Goal: Task Accomplishment & Management: Use online tool/utility

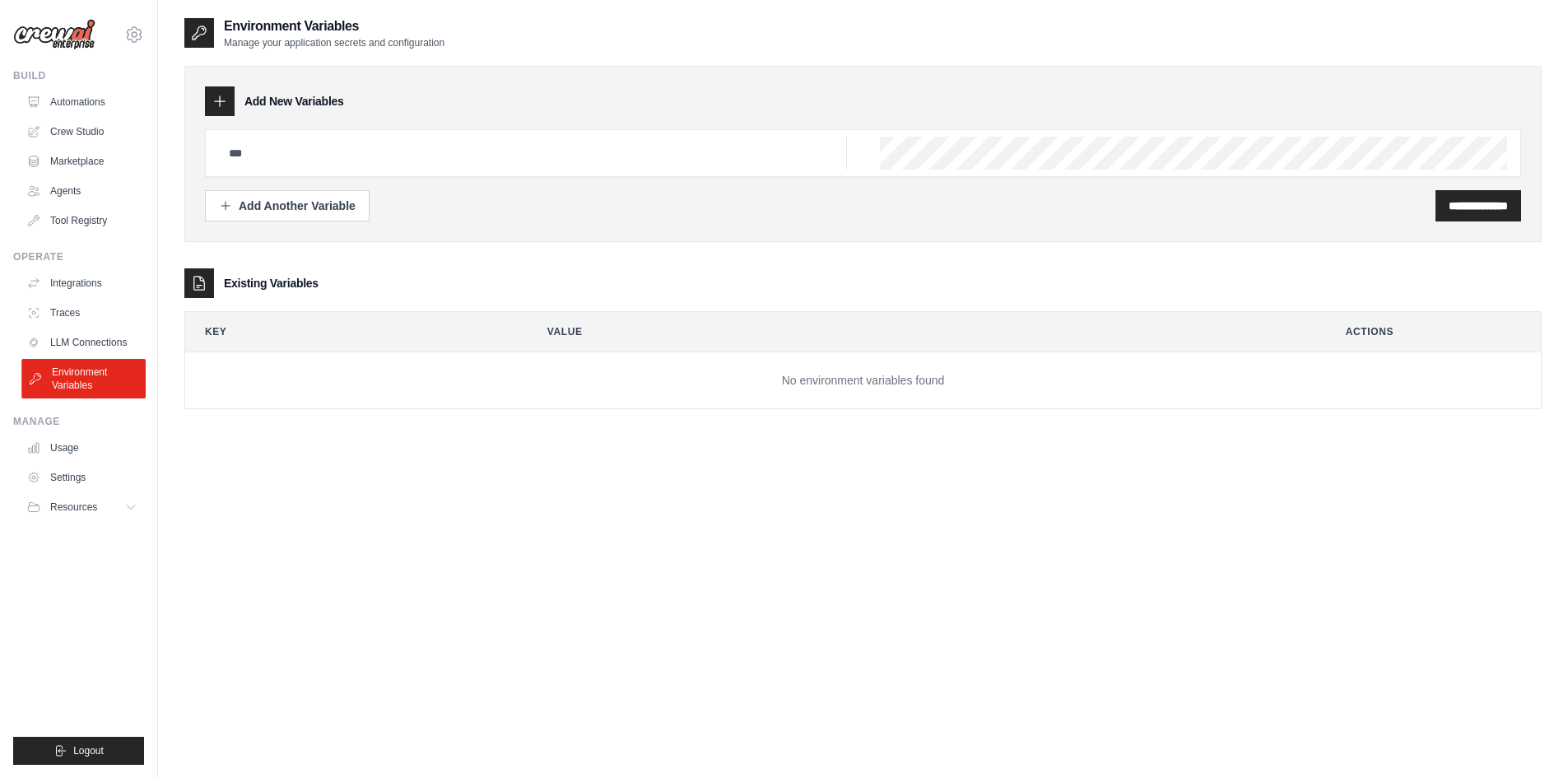
click at [79, 382] on link "Environment Variables" at bounding box center [83, 378] width 124 height 40
click at [438, 372] on td "No environment variables found" at bounding box center [863, 380] width 1356 height 57
drag, startPoint x: 259, startPoint y: 118, endPoint x: 274, endPoint y: 177, distance: 60.9
click at [262, 132] on div "**********" at bounding box center [863, 153] width 1358 height 177
click at [275, 179] on div "**********" at bounding box center [863, 176] width 1316 height 93
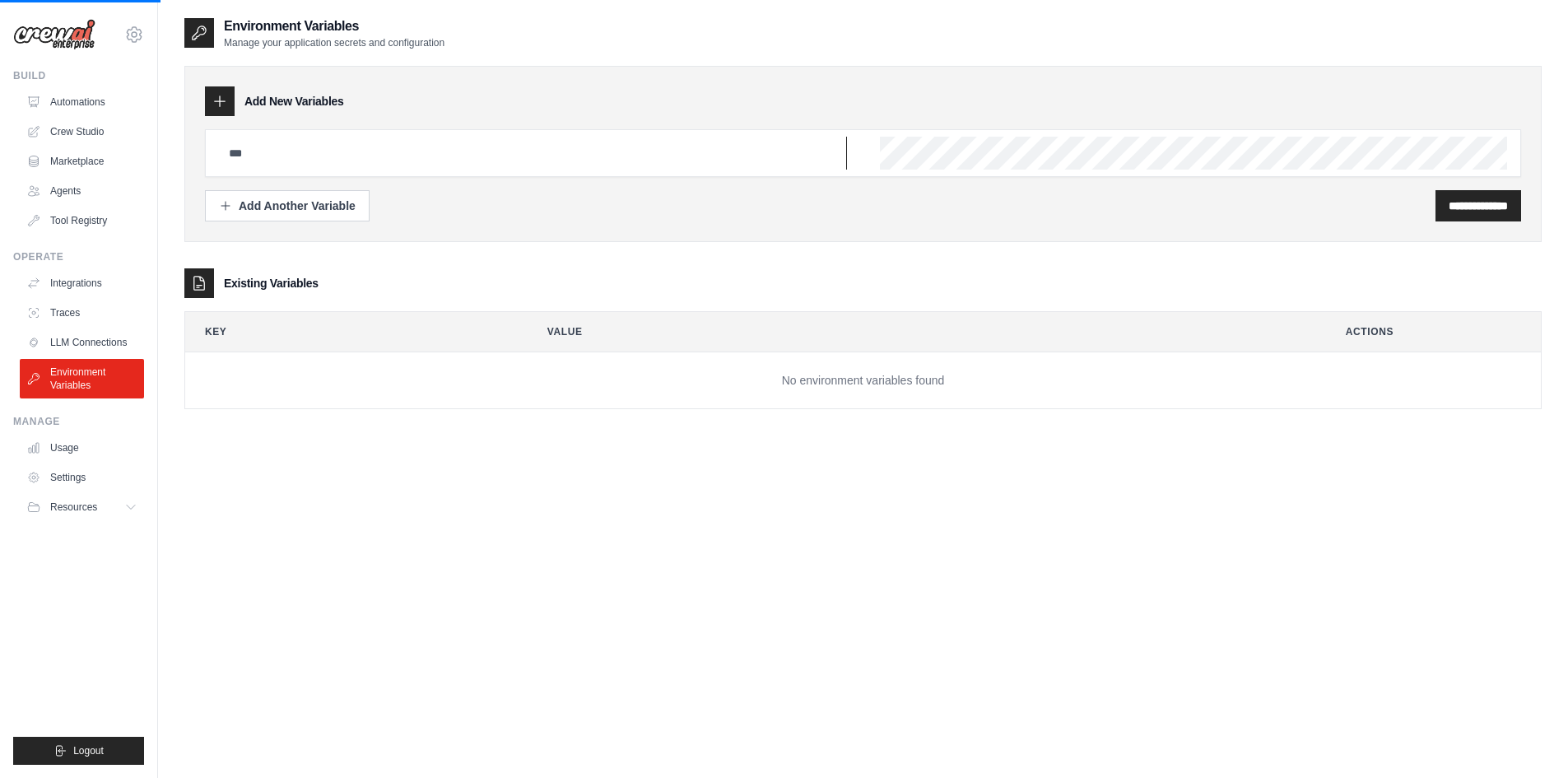
click at [280, 155] on input "text" at bounding box center [533, 153] width 628 height 33
click at [631, 376] on td "No environment variables found" at bounding box center [863, 380] width 1356 height 57
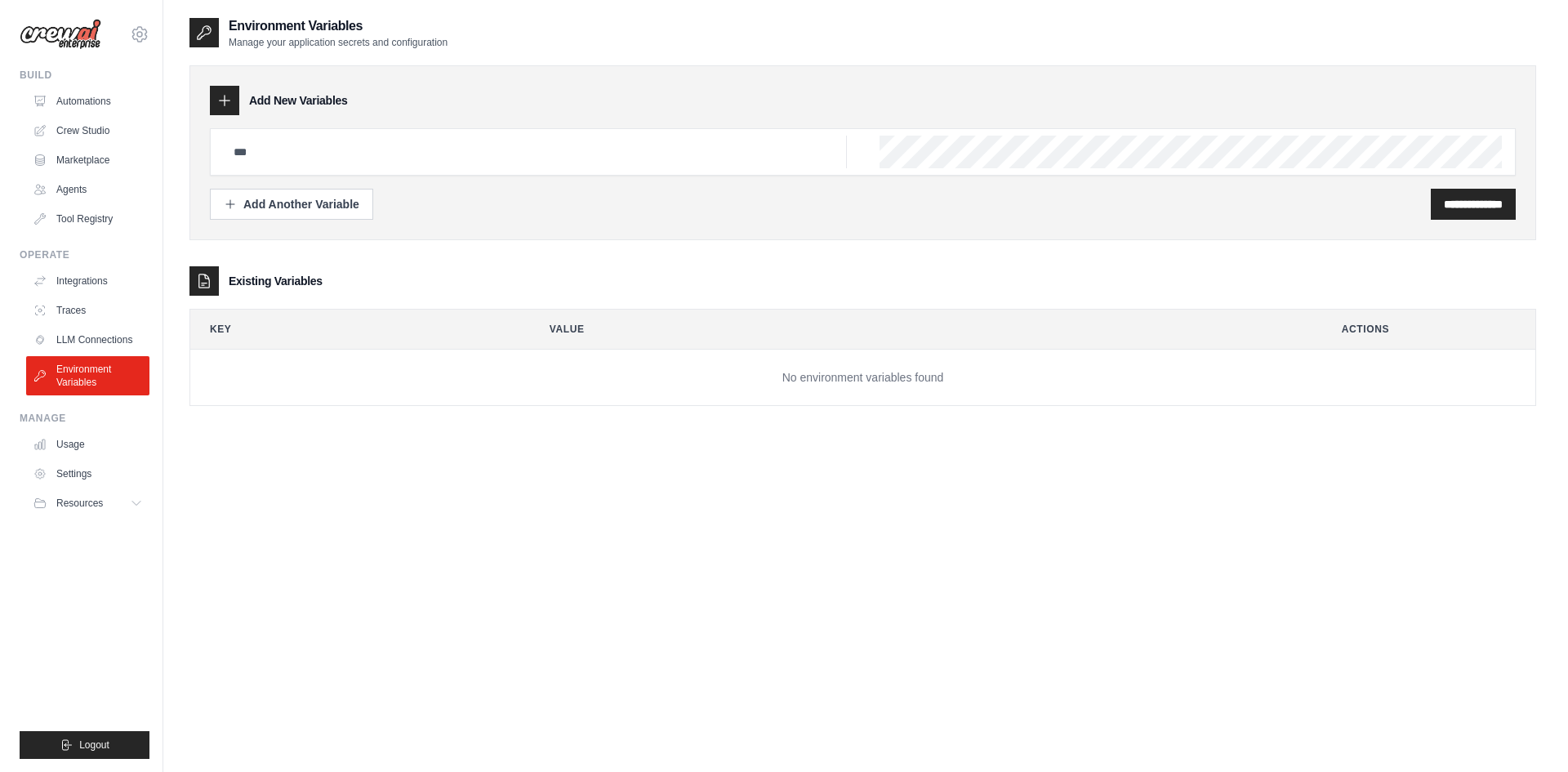
scroll to position [0, 15485]
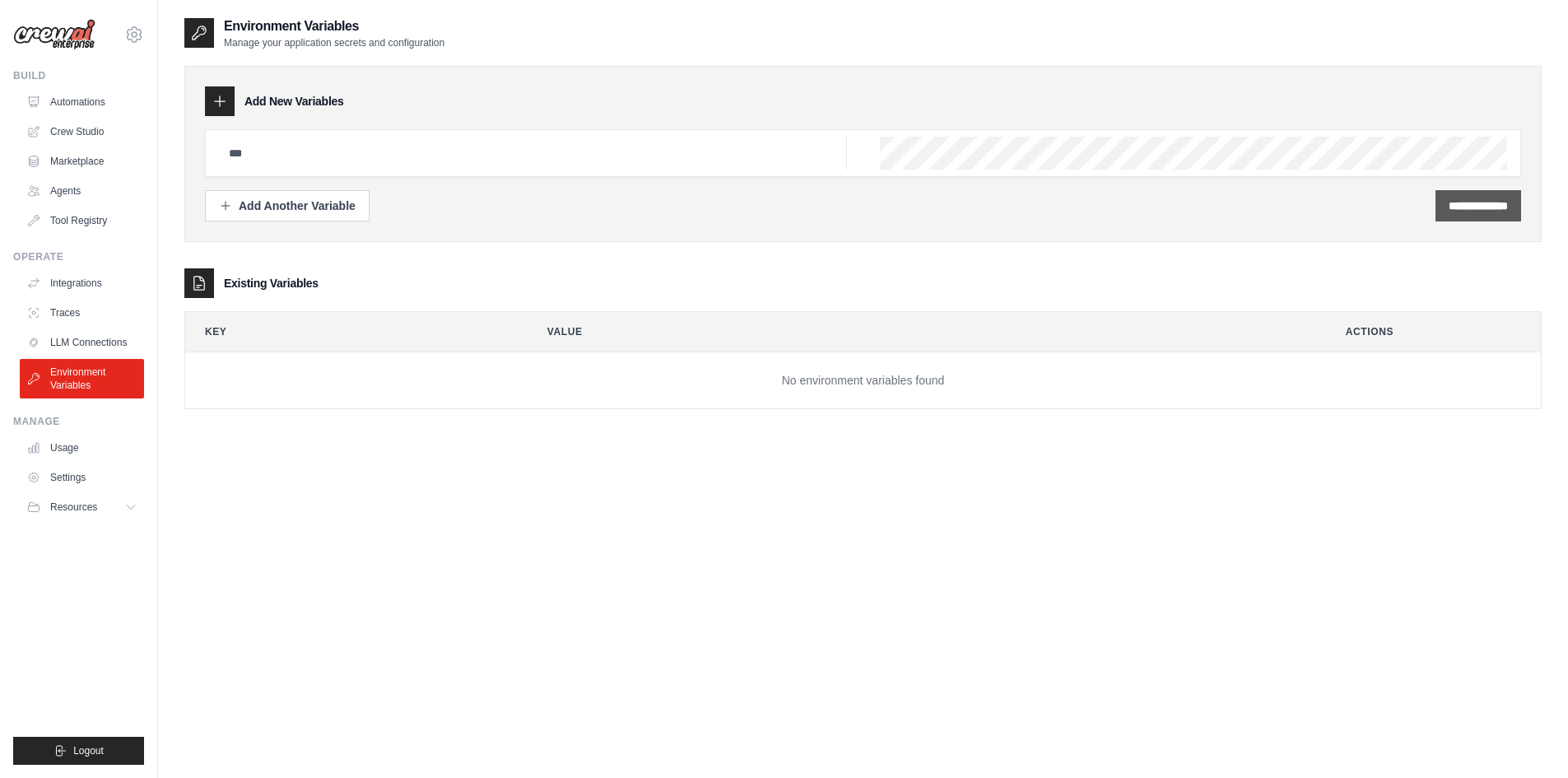
click at [770, 210] on input "**********" at bounding box center [1477, 206] width 59 height 16
click at [516, 150] on input "text" at bounding box center [533, 153] width 628 height 33
click at [315, 165] on input "text" at bounding box center [533, 153] width 628 height 33
paste input "**********"
type input "**********"
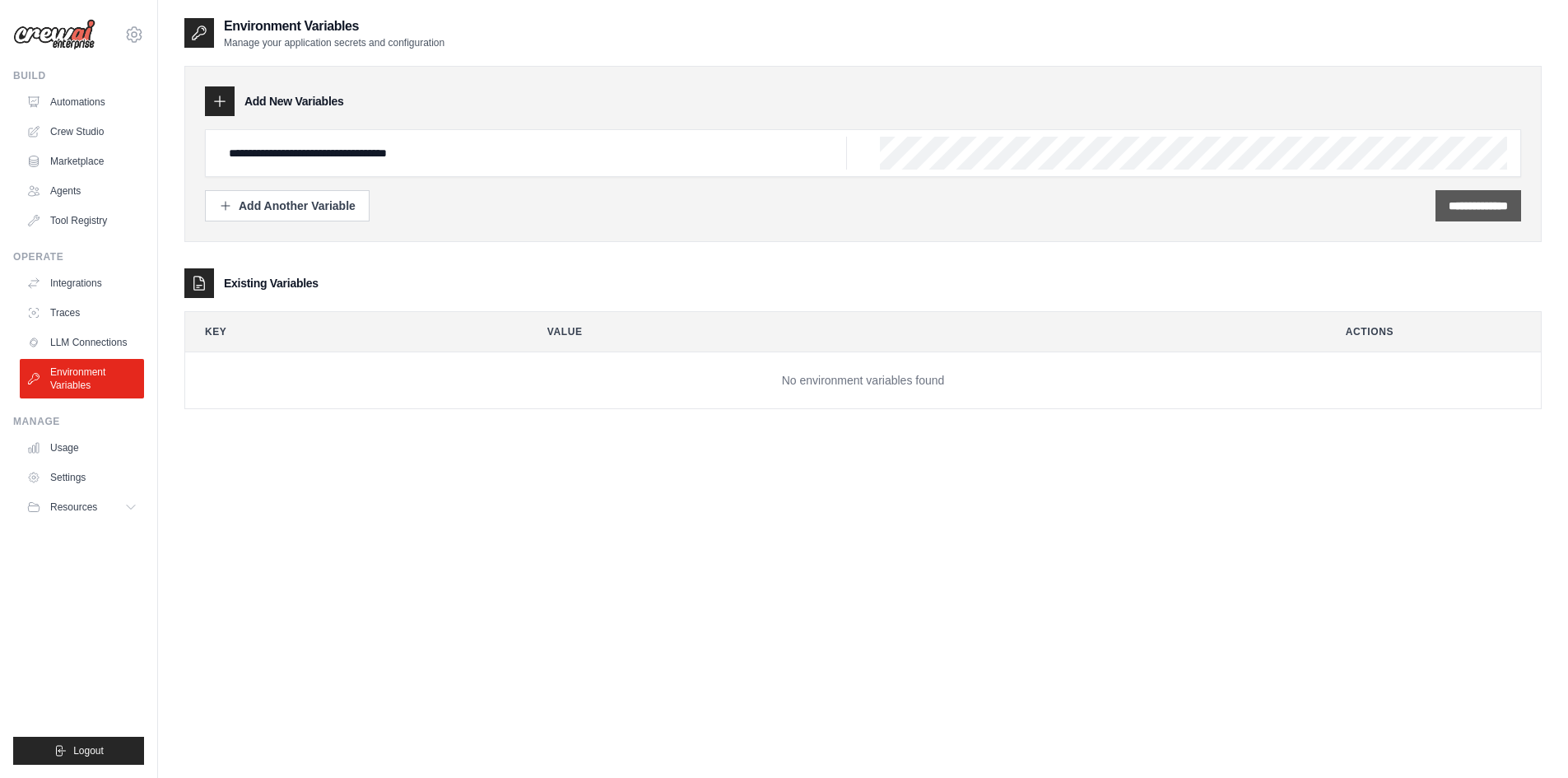
click at [770, 208] on input "**********" at bounding box center [1477, 206] width 59 height 16
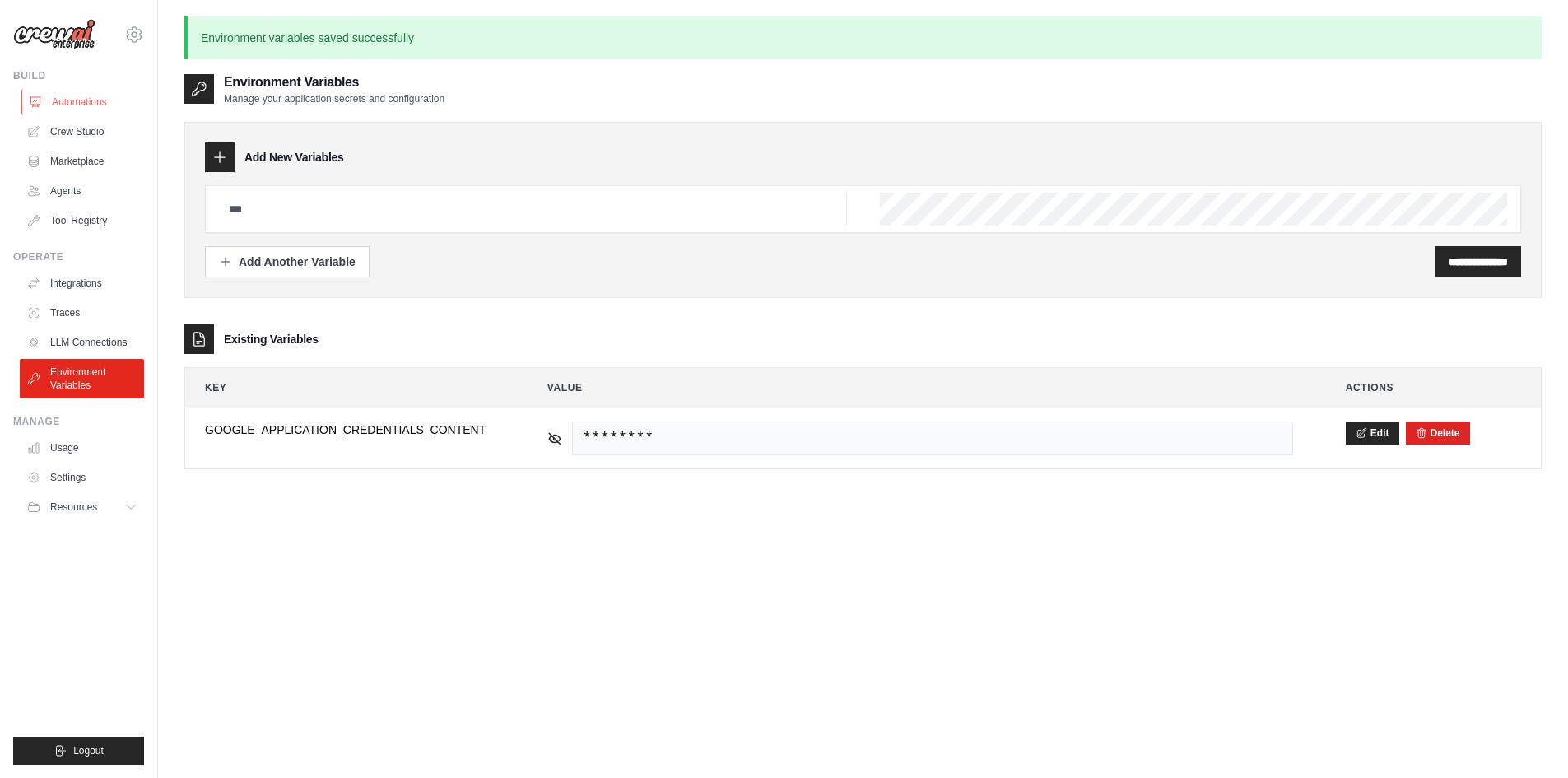
click at [79, 98] on link "Automations" at bounding box center [83, 101] width 124 height 26
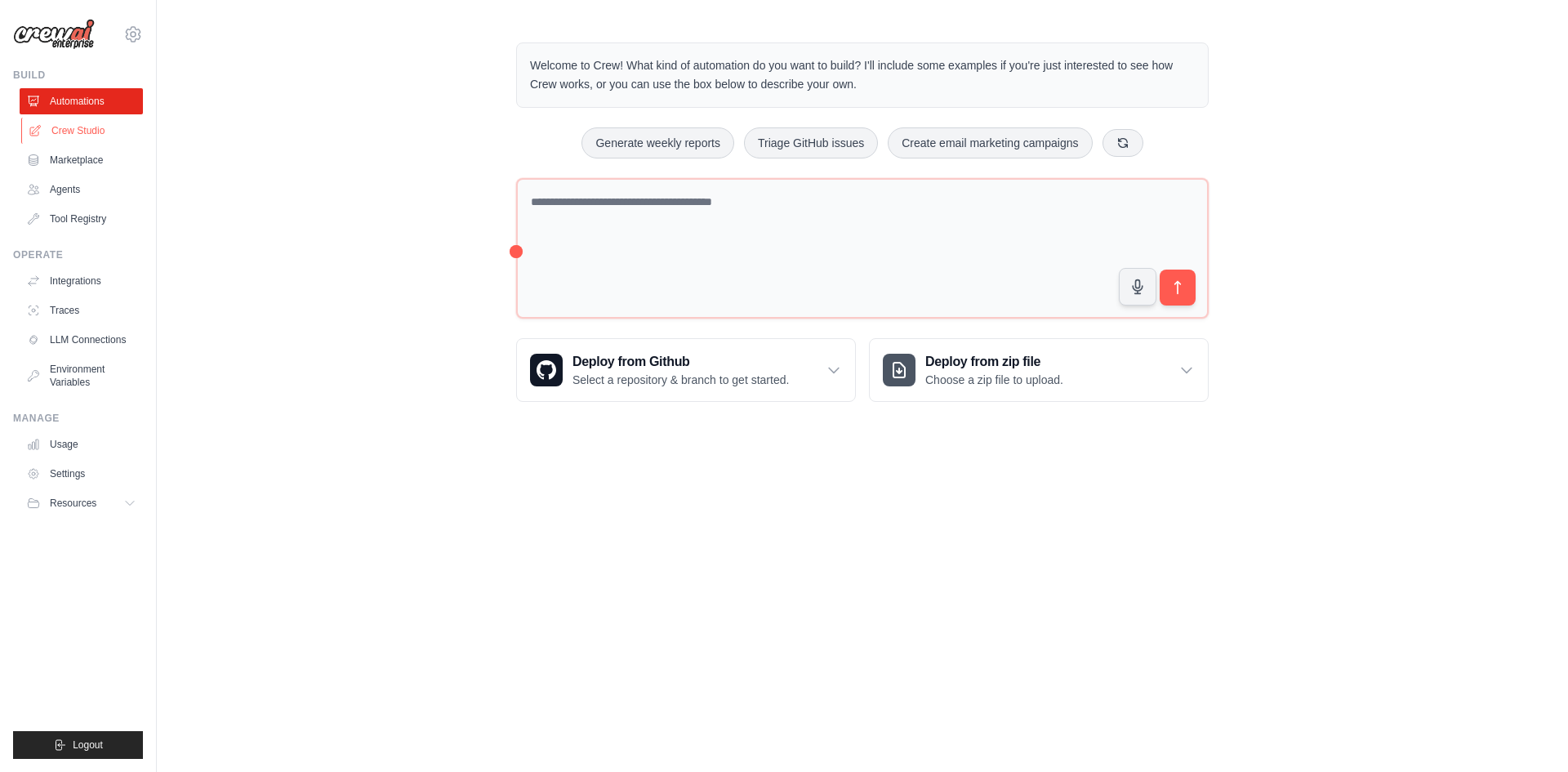
click at [87, 129] on link "Crew Studio" at bounding box center [82, 130] width 123 height 26
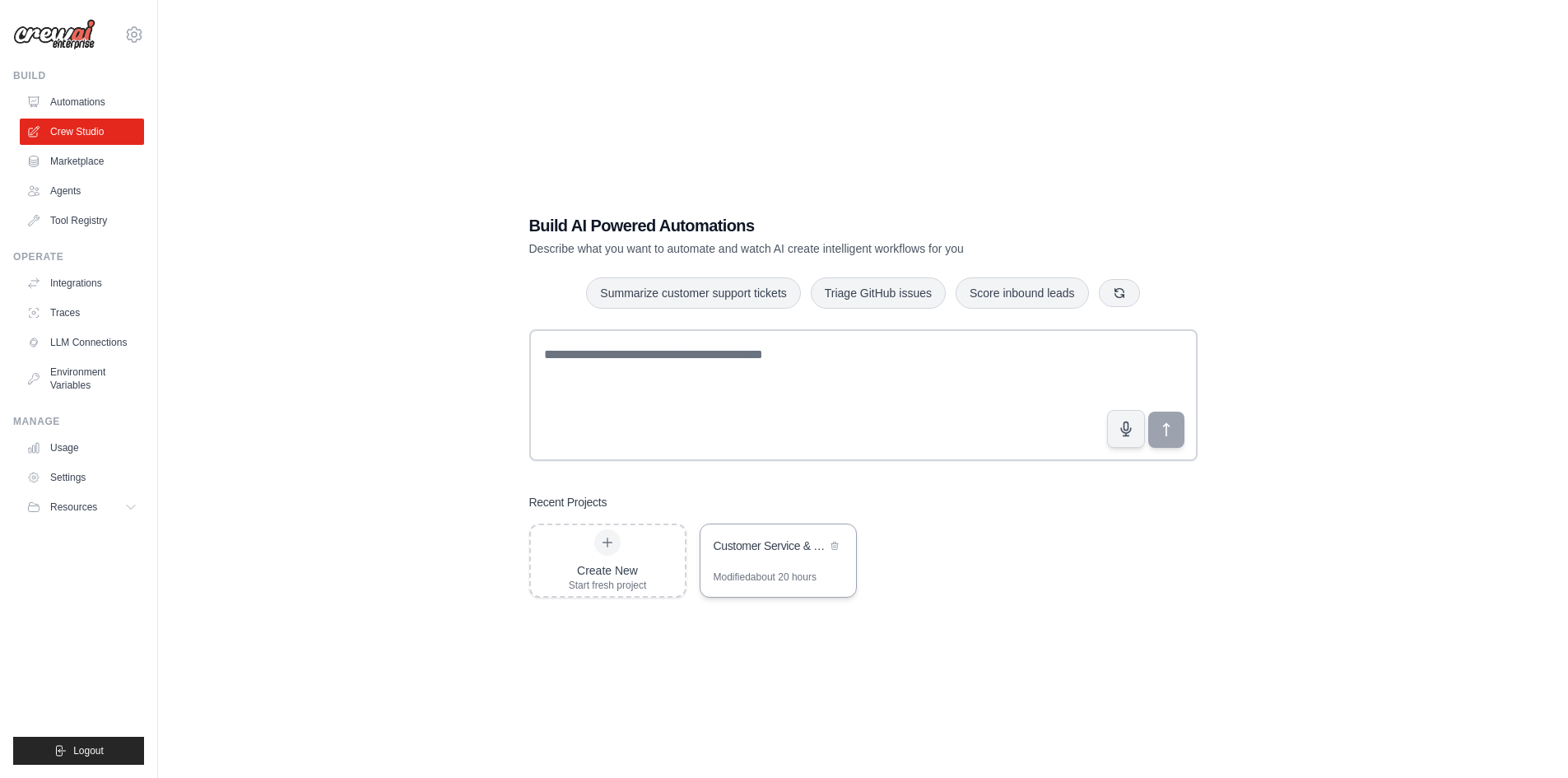
click at [795, 568] on div "Customer Service & Sales Automation Hub" at bounding box center [778, 547] width 155 height 46
click at [83, 282] on link "Integrations" at bounding box center [83, 283] width 124 height 26
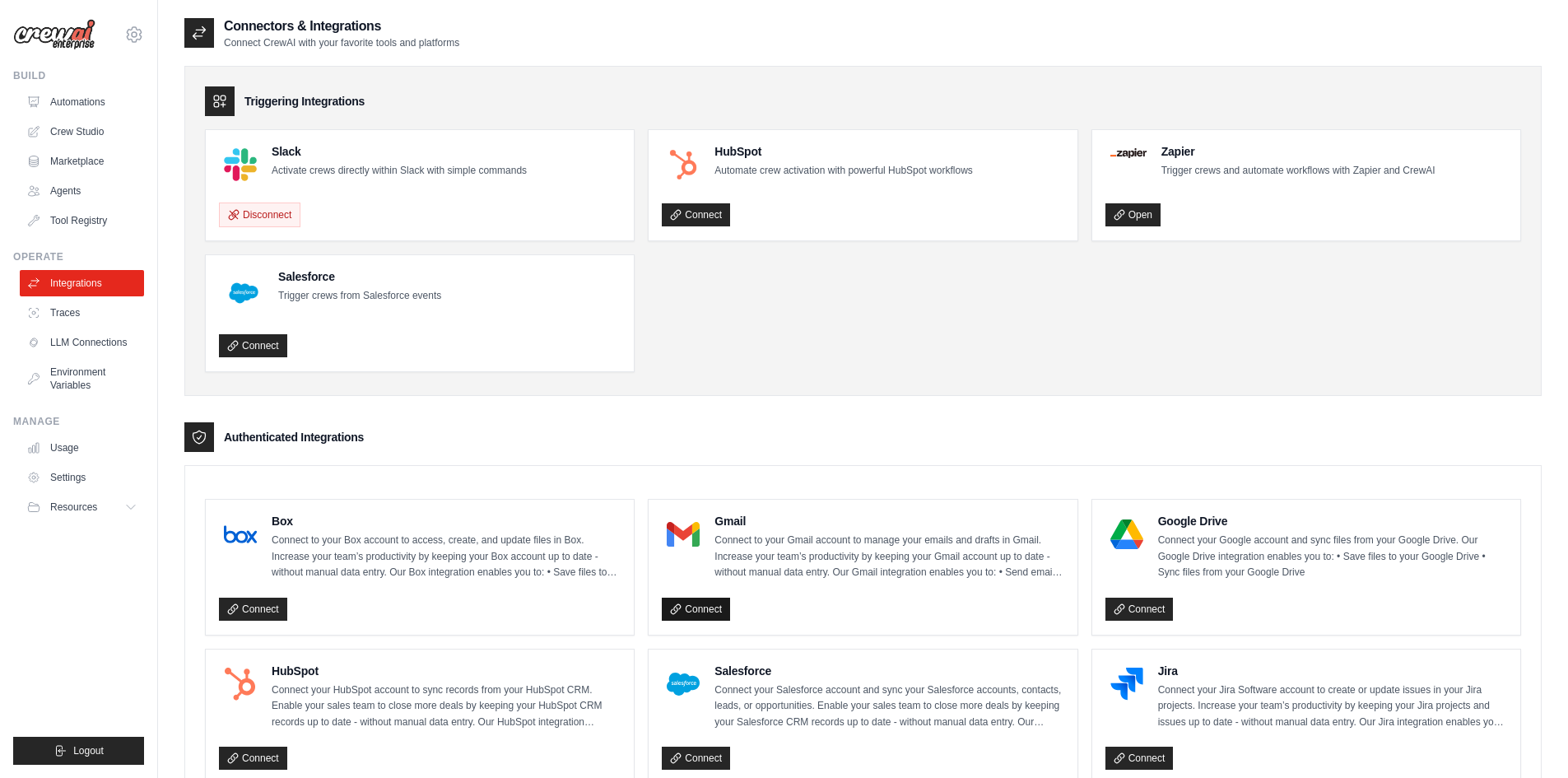
click at [707, 609] on link "Connect" at bounding box center [696, 609] width 69 height 23
click at [92, 381] on link "Environment Variables" at bounding box center [83, 378] width 124 height 40
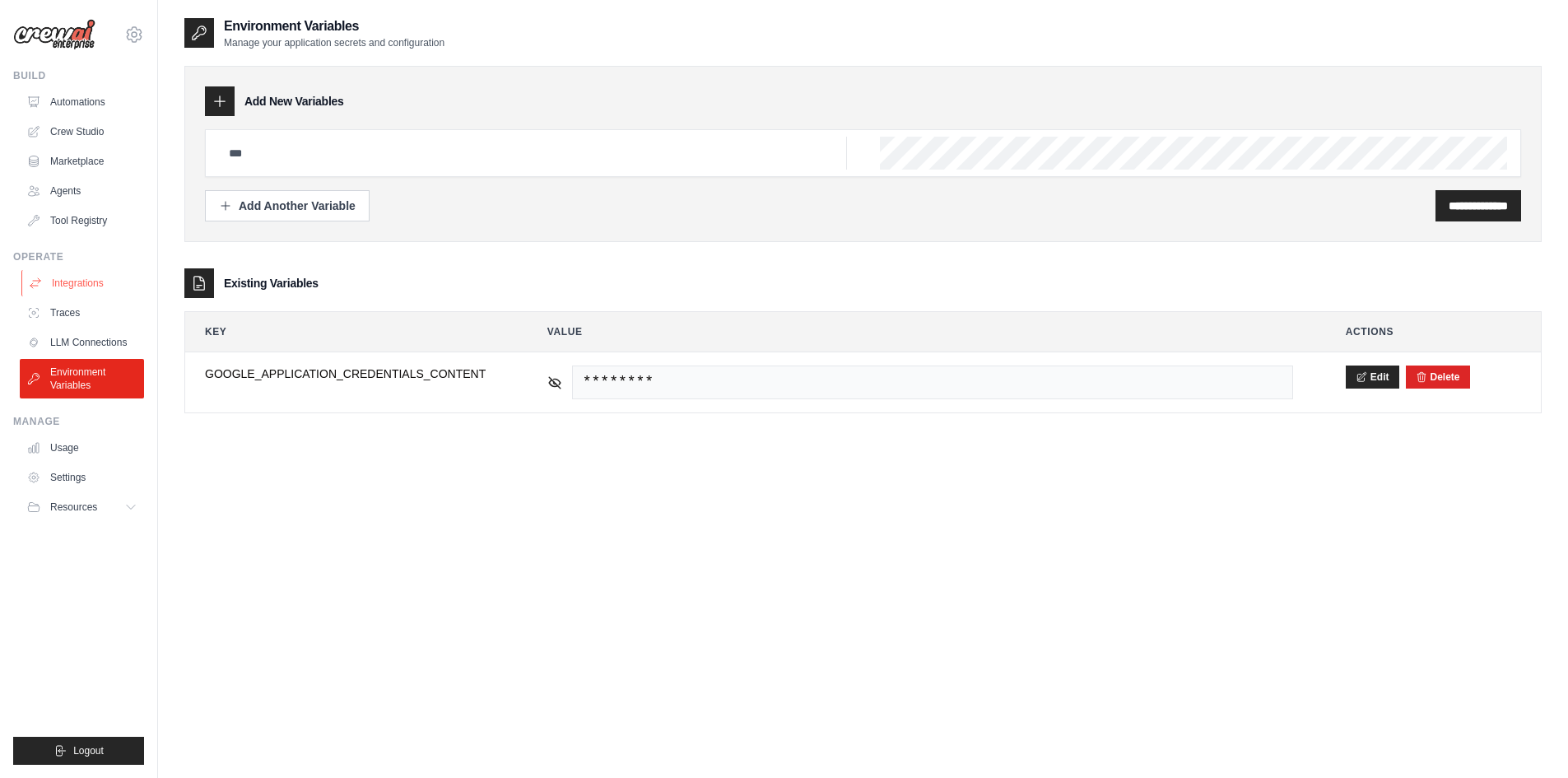
click at [91, 275] on link "Integrations" at bounding box center [83, 283] width 124 height 26
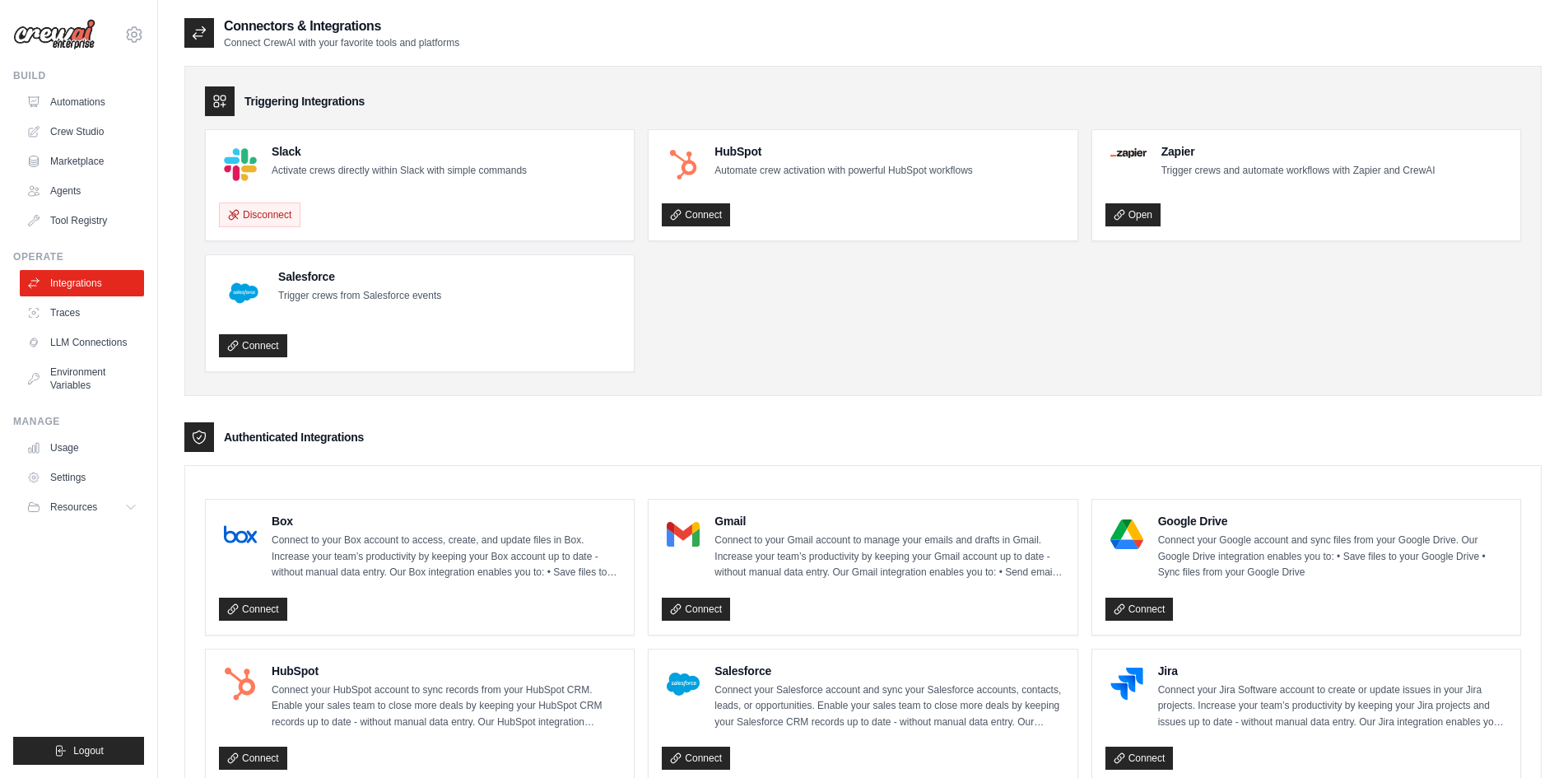
click at [53, 32] on img at bounding box center [54, 35] width 82 height 31
click at [87, 98] on link "Automations" at bounding box center [83, 101] width 124 height 26
click at [75, 127] on link "Crew Studio" at bounding box center [83, 131] width 124 height 26
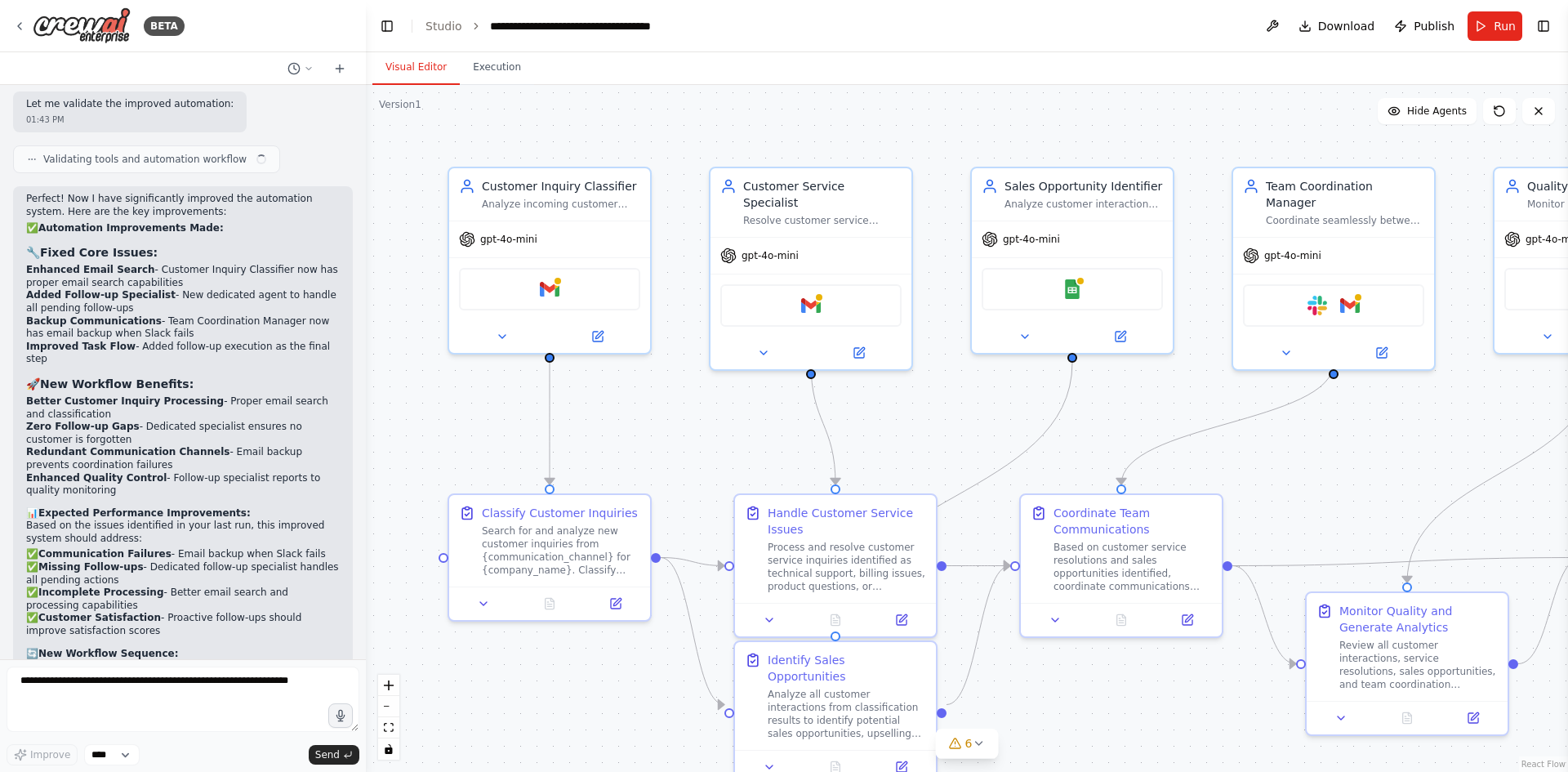
scroll to position [2932, 0]
click at [1481, 18] on button "Run" at bounding box center [1494, 26] width 55 height 30
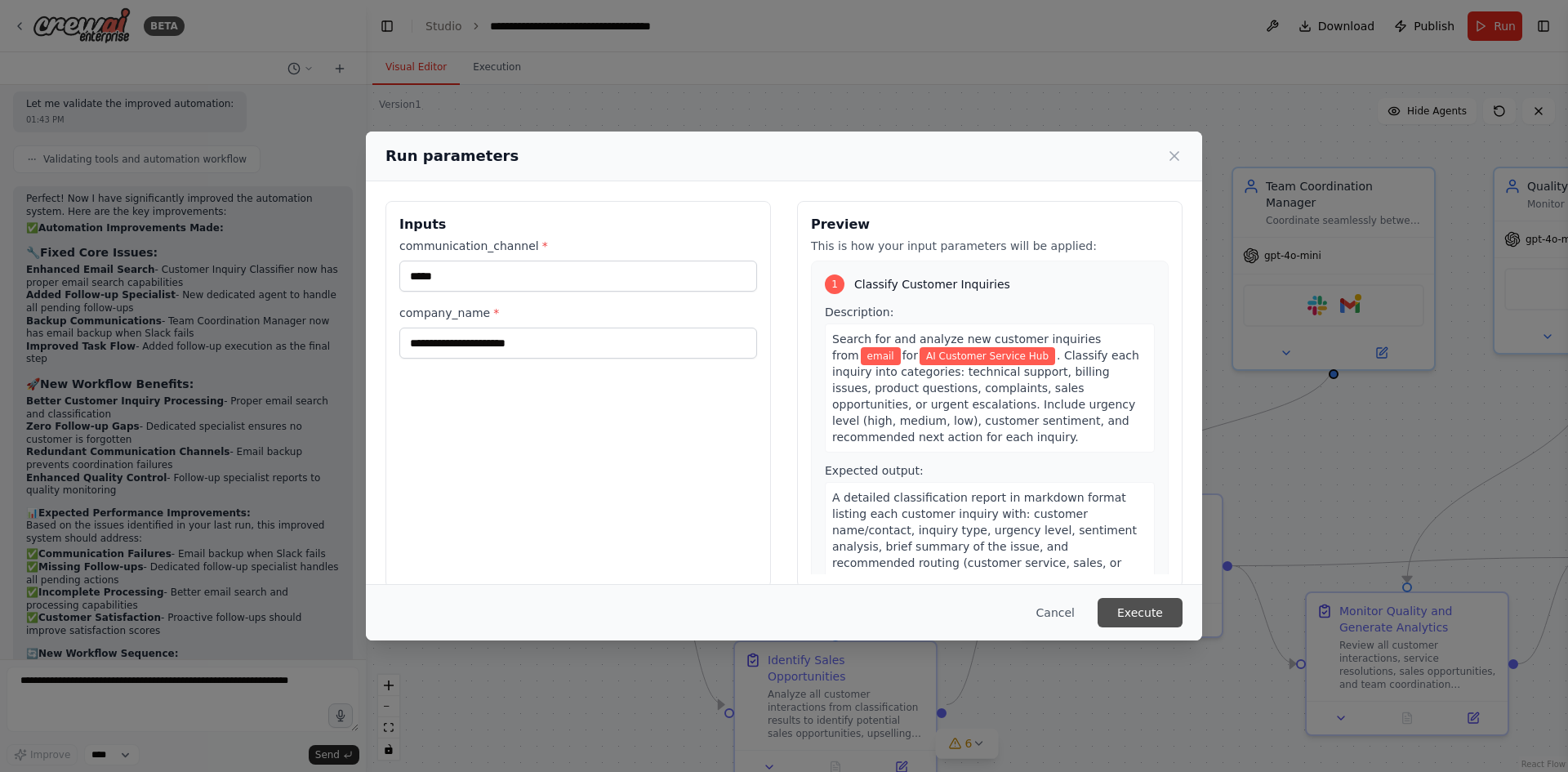
click at [1147, 609] on button "Execute" at bounding box center [1139, 612] width 85 height 30
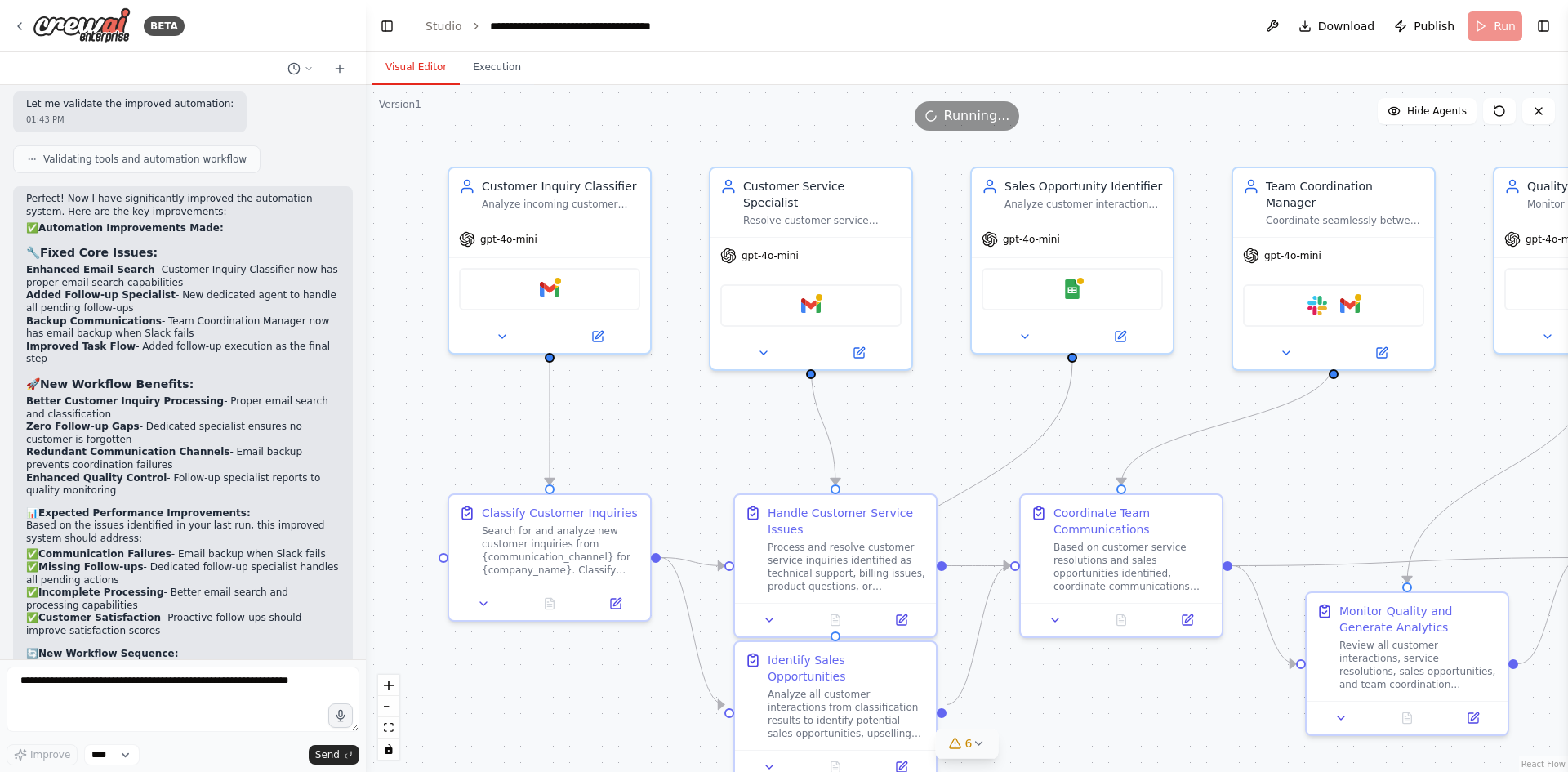
click at [970, 739] on span "6" at bounding box center [969, 743] width 8 height 16
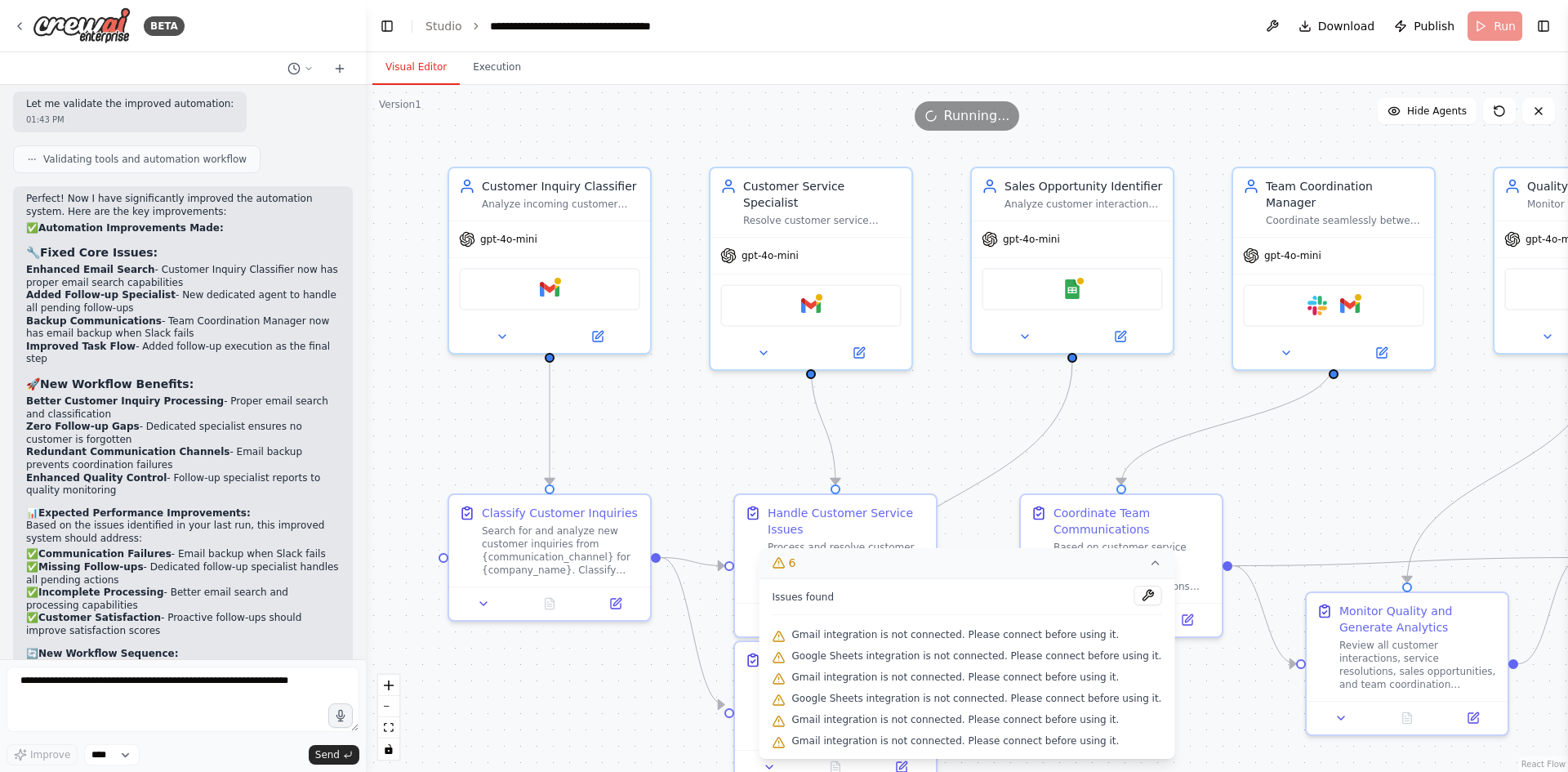
click at [1148, 558] on icon at bounding box center [1154, 563] width 13 height 13
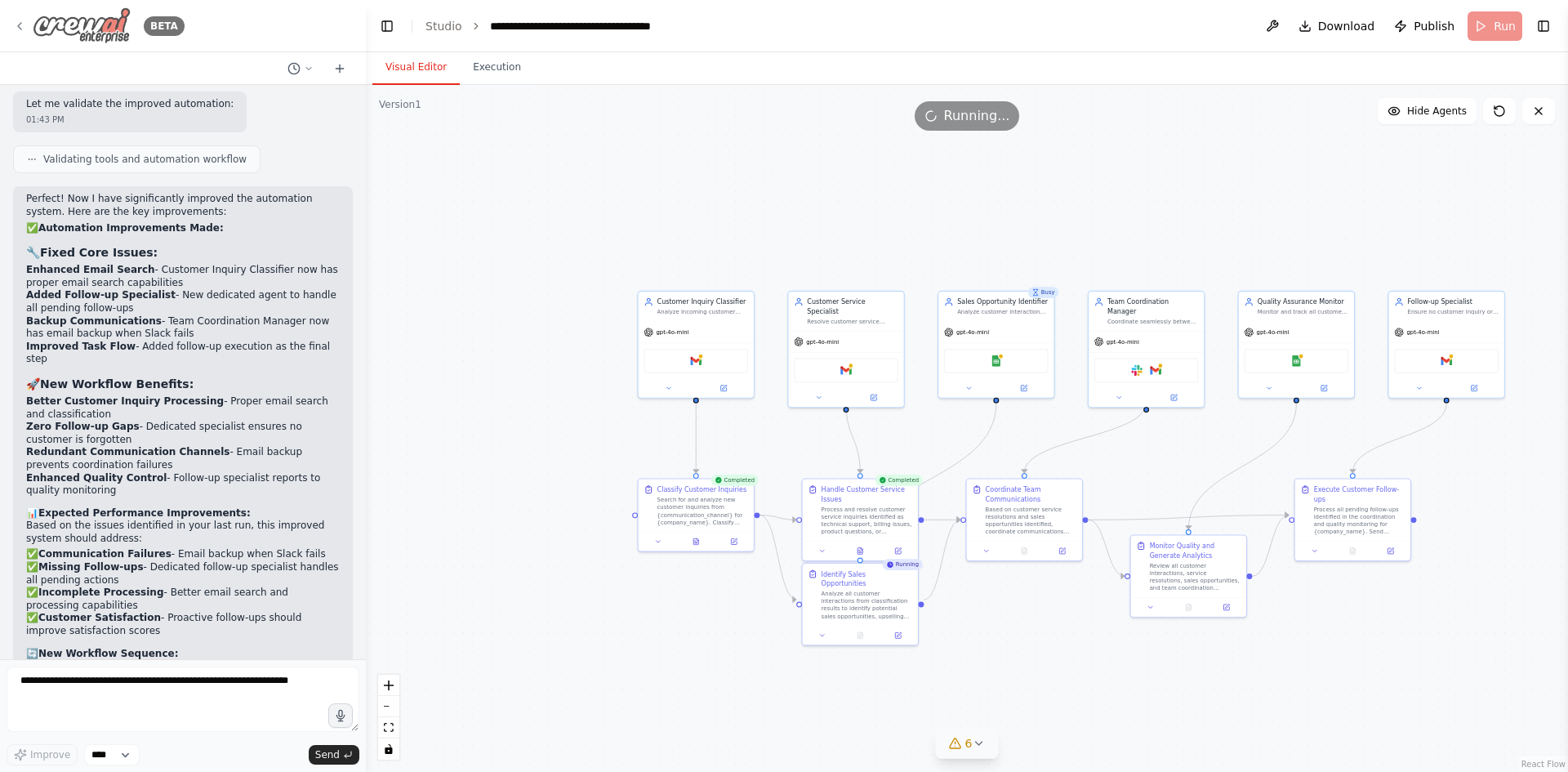
click at [28, 25] on div "BETA" at bounding box center [99, 26] width 171 height 36
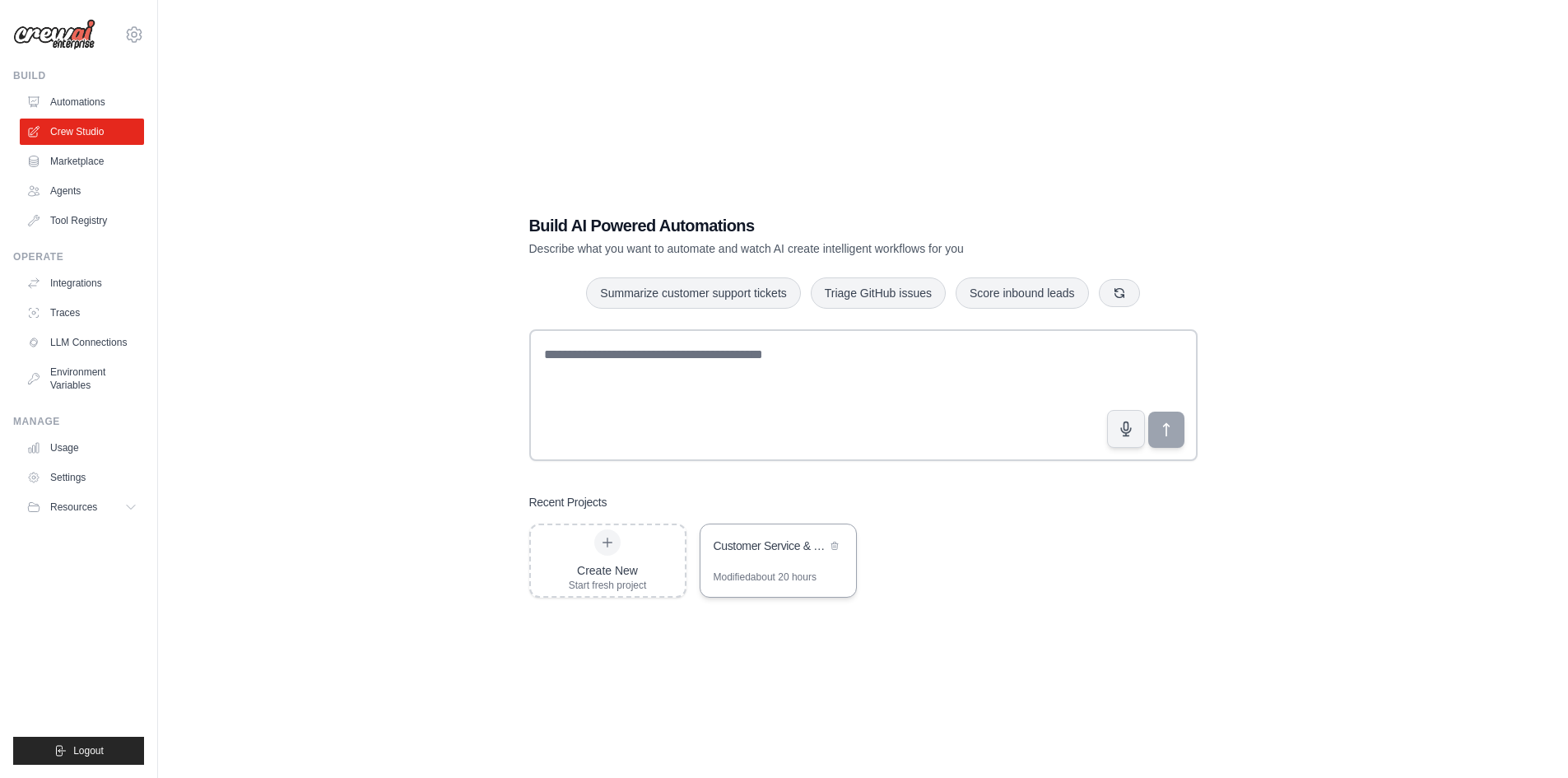
click at [728, 541] on div "Customer Service & Sales Automation Hub" at bounding box center [770, 545] width 113 height 16
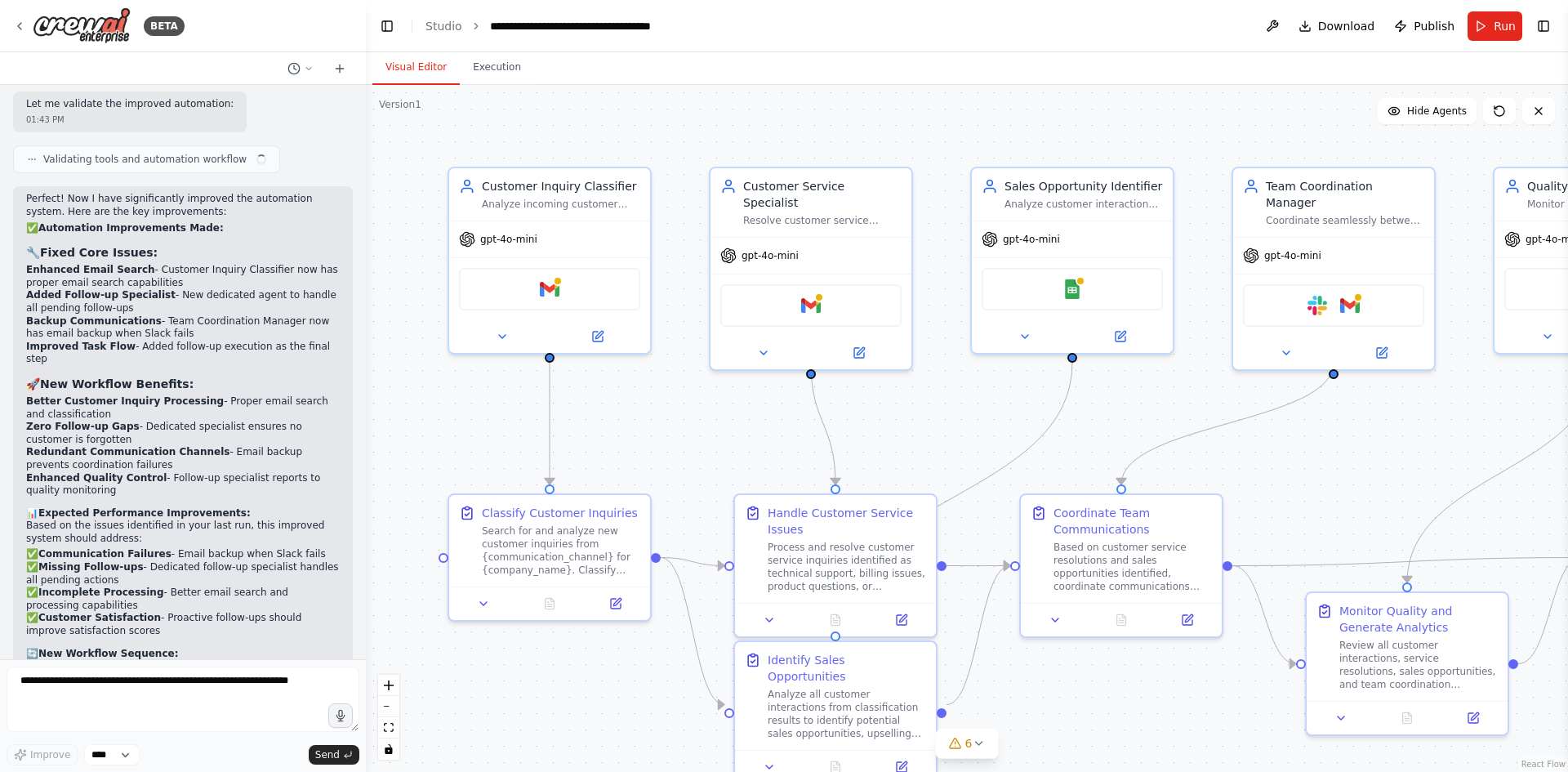
scroll to position [2932, 0]
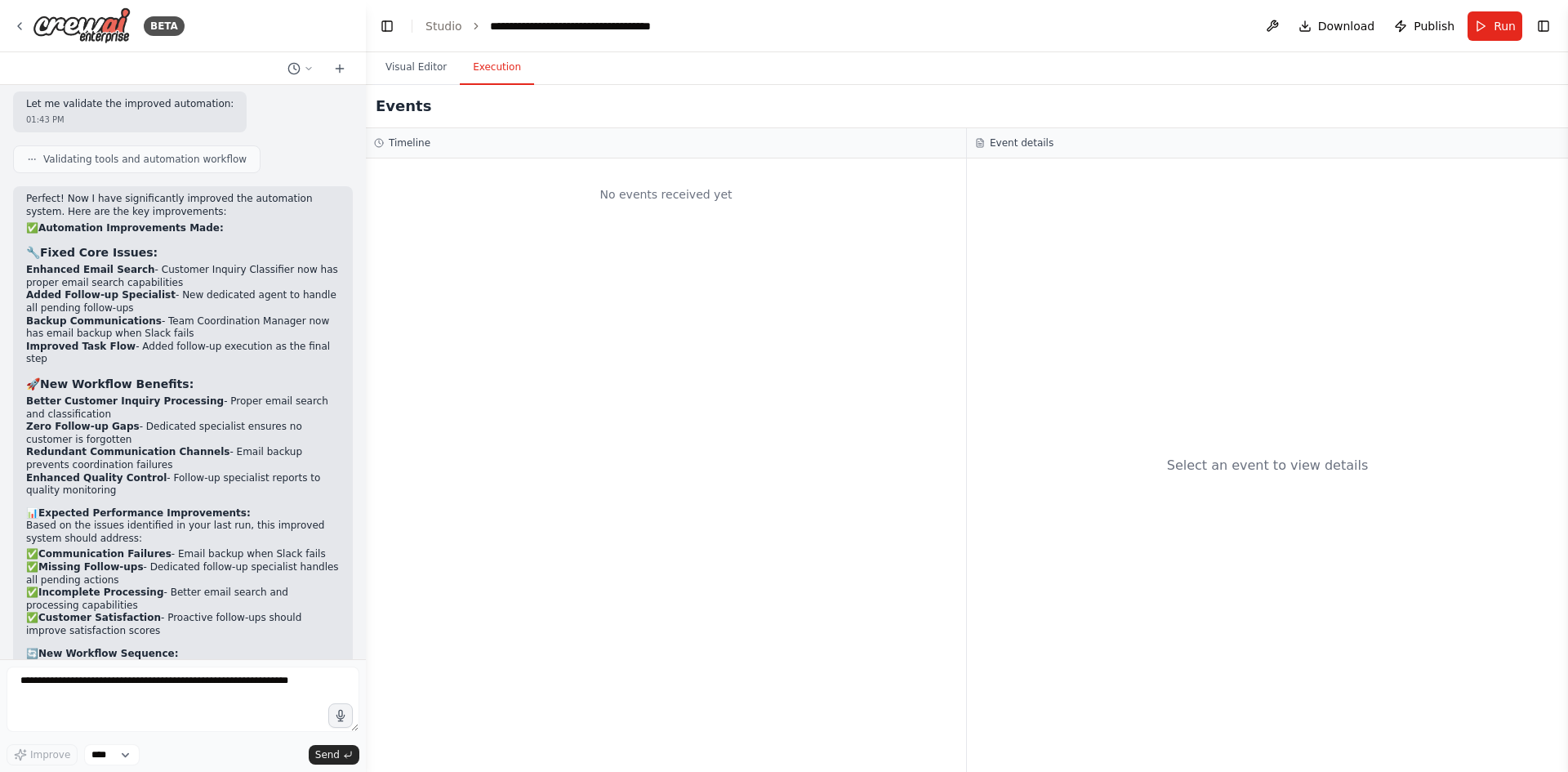
click at [494, 65] on button "Execution" at bounding box center [497, 68] width 75 height 34
click at [387, 69] on button "Visual Editor" at bounding box center [415, 68] width 87 height 34
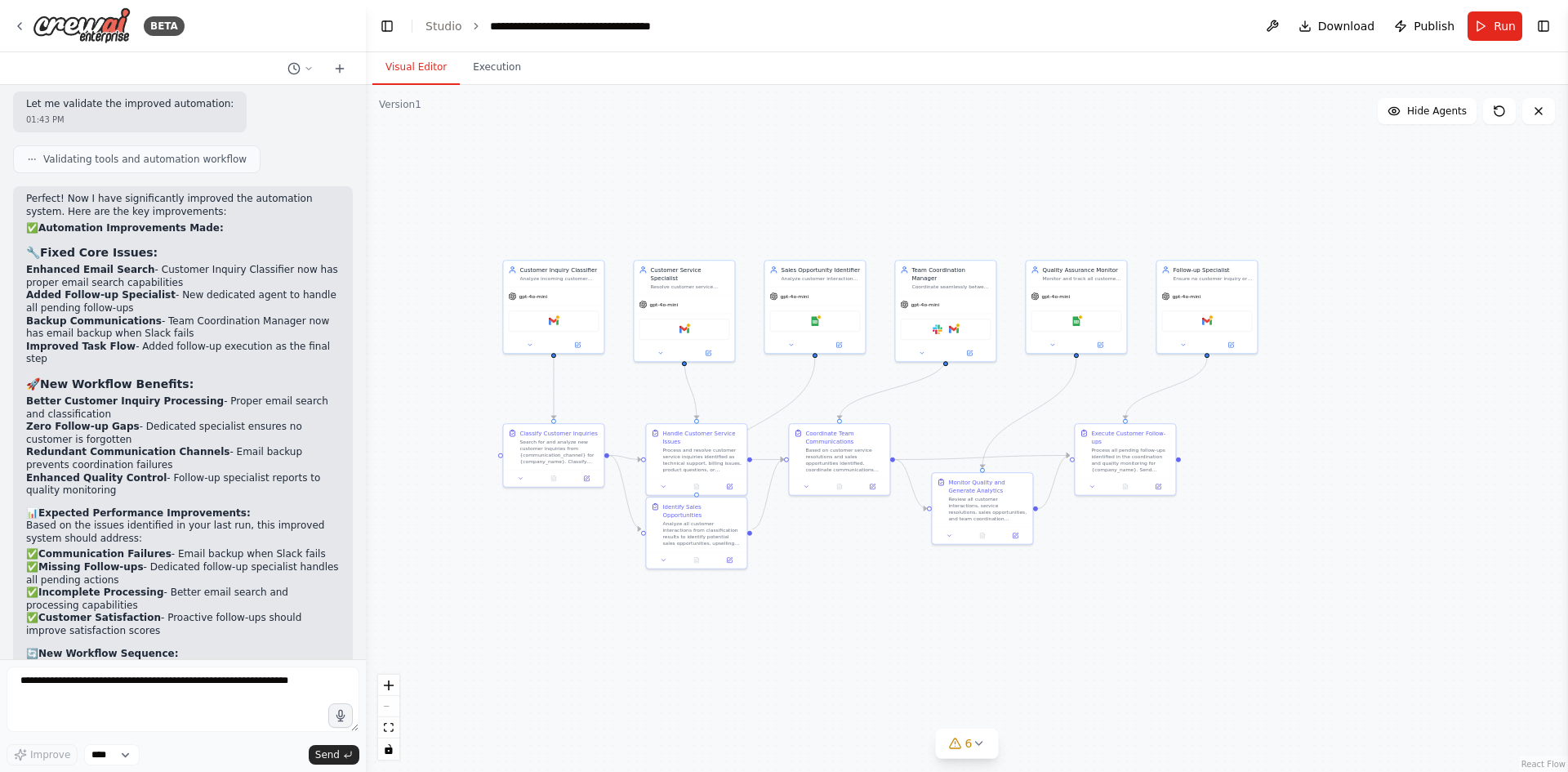
click at [642, 192] on div ".deletable-edge-delete-btn { width: 20px; height: 20px; border: 0px solid #ffff…" at bounding box center [967, 428] width 1202 height 687
click at [203, 696] on textarea at bounding box center [183, 699] width 353 height 65
click at [503, 83] on button "Execution" at bounding box center [497, 68] width 75 height 34
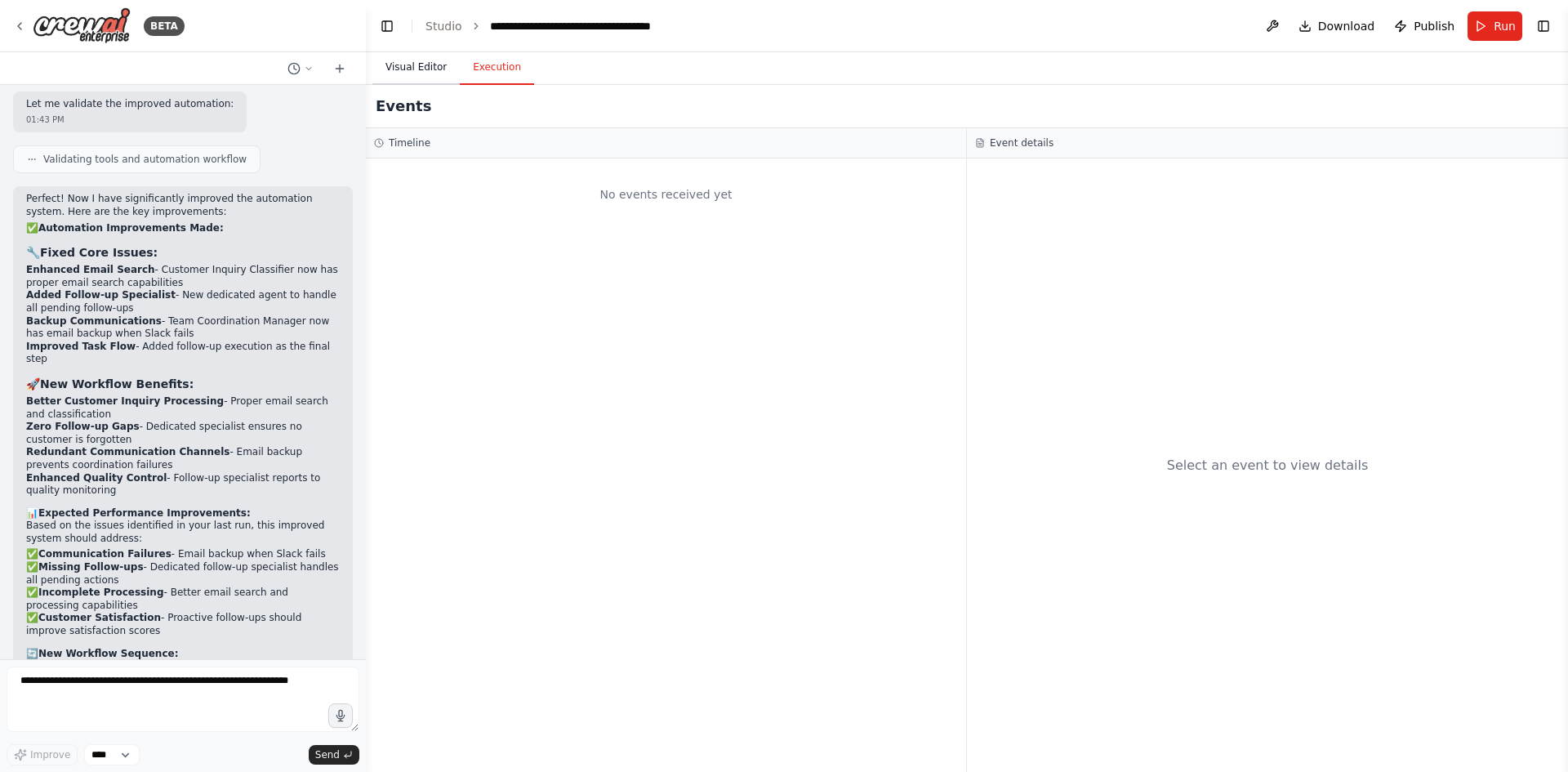
click at [405, 74] on button "Visual Editor" at bounding box center [415, 68] width 87 height 34
click at [497, 81] on button "Execution" at bounding box center [497, 68] width 75 height 34
click at [414, 74] on button "Visual Editor" at bounding box center [415, 68] width 87 height 34
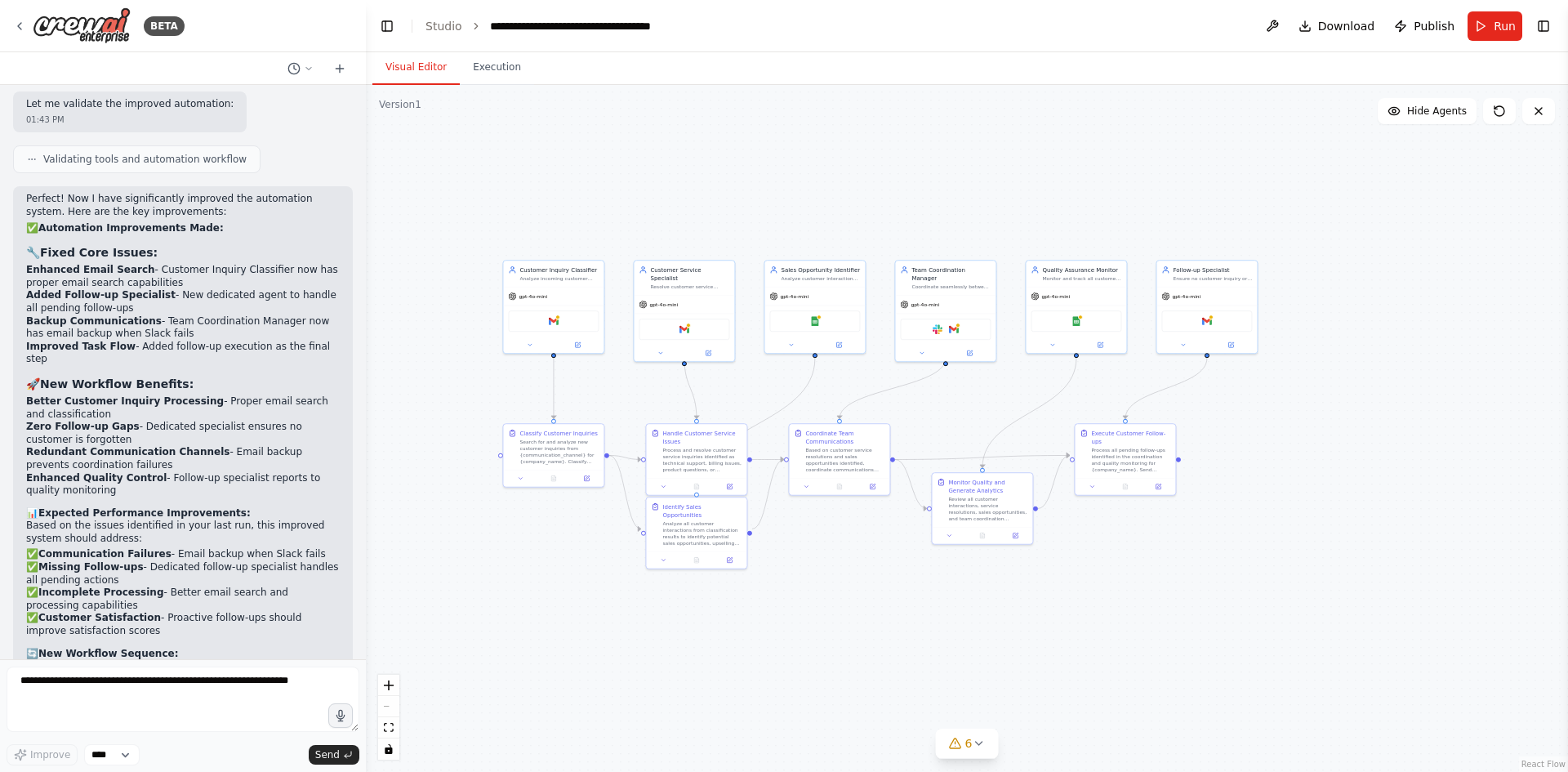
click at [130, 753] on p "The automation is now significantly improved and should perform much better. Wo…" at bounding box center [183, 784] width 314 height 64
drag, startPoint x: 196, startPoint y: 612, endPoint x: 0, endPoint y: 545, distance: 207.1
click at [0, 545] on div "BETA Create a customer service and sales team automation system with multiple A…" at bounding box center [183, 386] width 366 height 772
click at [508, 551] on div ".deletable-edge-delete-btn { width: 20px; height: 20px; border: 0px solid #ffff…" at bounding box center [967, 428] width 1202 height 687
click at [450, 282] on div ".deletable-edge-delete-btn { width: 20px; height: 20px; border: 0px solid #ffff…" at bounding box center [967, 428] width 1202 height 687
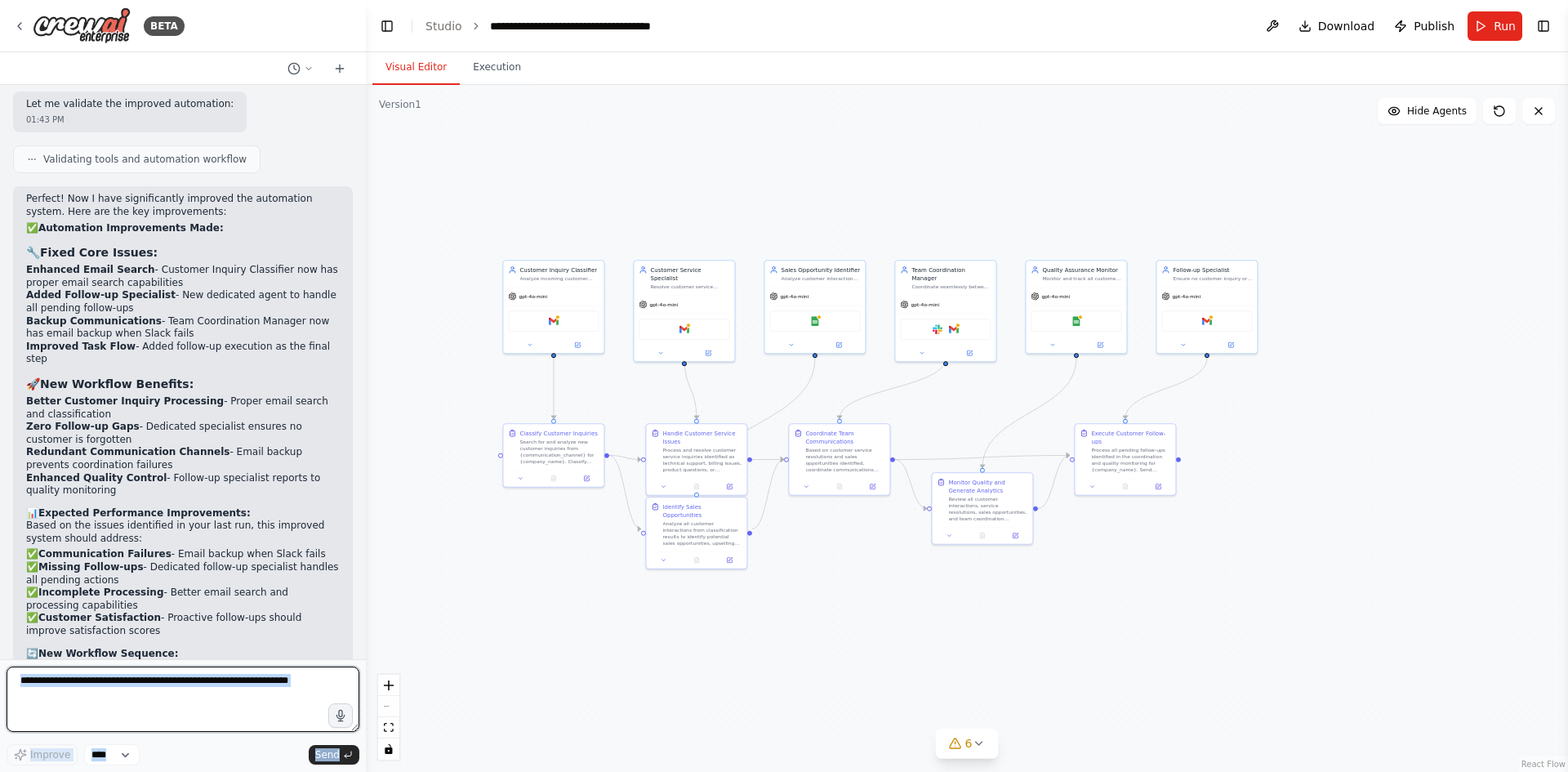
click at [180, 715] on textarea at bounding box center [183, 699] width 353 height 65
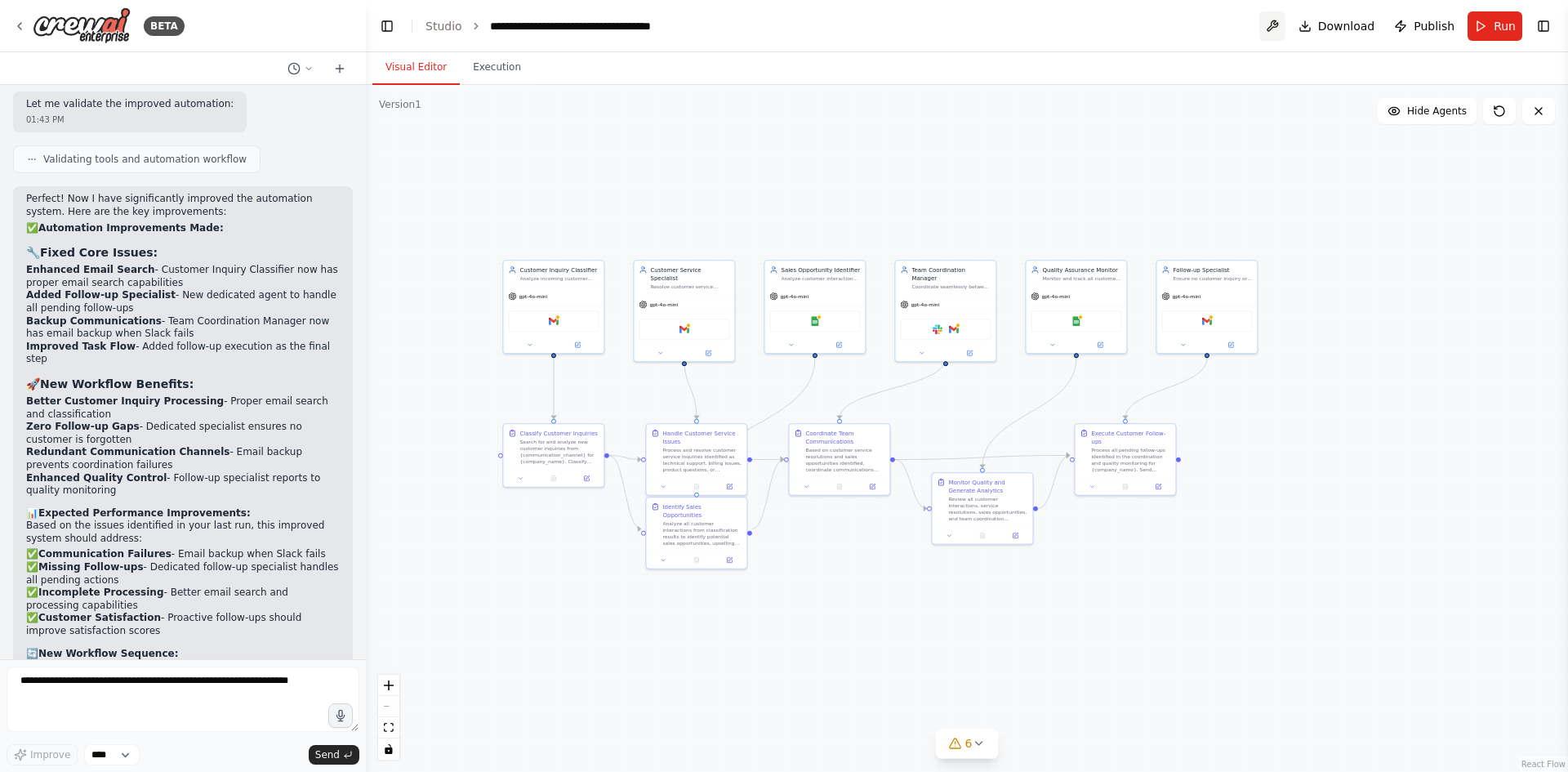
click at [1274, 30] on button at bounding box center [1271, 26] width 26 height 30
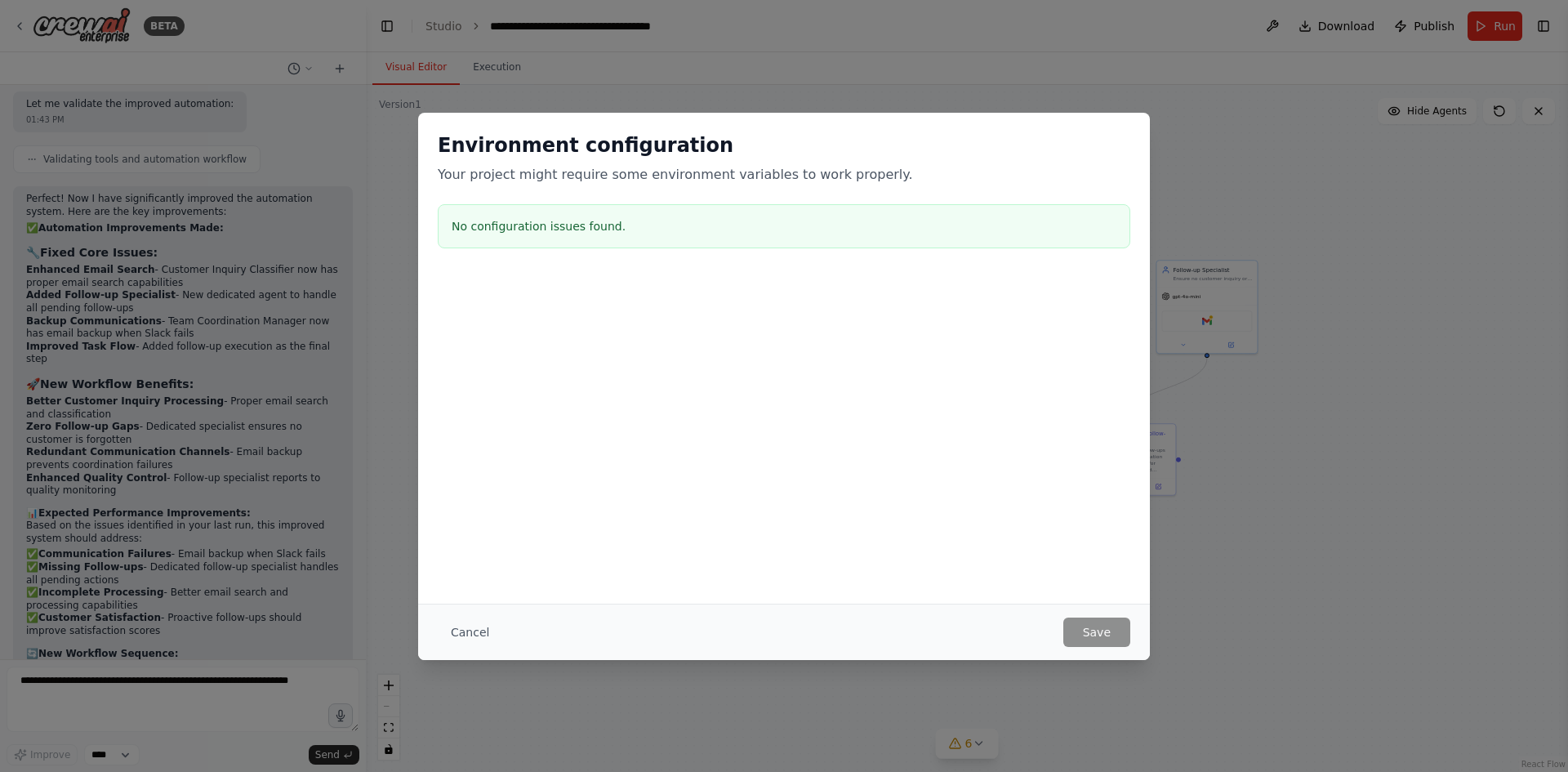
click at [1269, 136] on div "Environment configuration Your project might require some environment variables…" at bounding box center [784, 386] width 1568 height 772
click at [876, 103] on div "Environment configuration Your project might require some environment variables…" at bounding box center [784, 386] width 1568 height 772
click at [447, 639] on button "Cancel" at bounding box center [469, 632] width 64 height 30
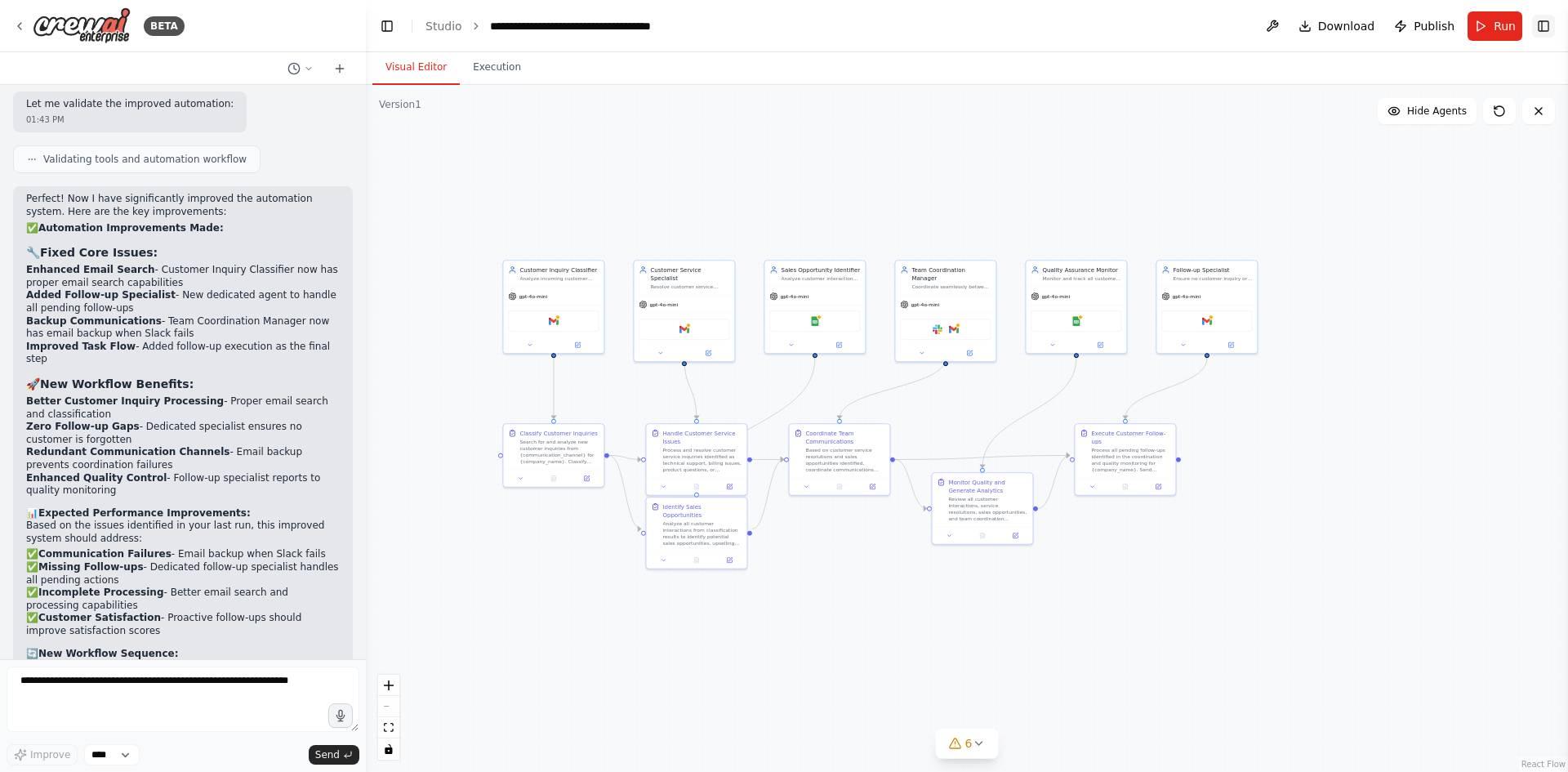
click at [1544, 28] on button "Toggle Right Sidebar" at bounding box center [1543, 26] width 23 height 23
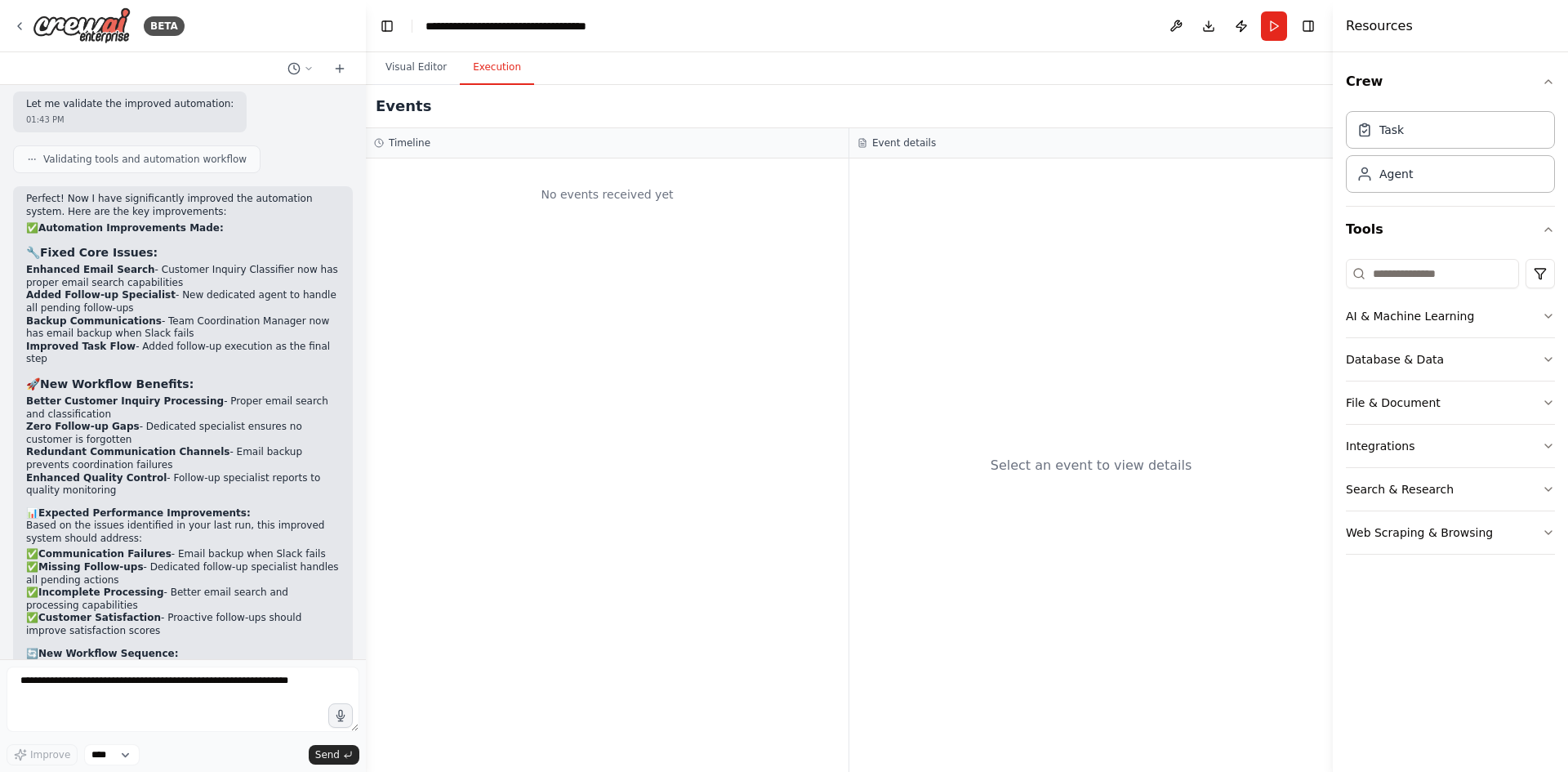
click at [480, 72] on button "Execution" at bounding box center [497, 68] width 75 height 34
click at [1382, 173] on div "Agent" at bounding box center [1396, 172] width 34 height 16
click at [1386, 187] on div "Agent" at bounding box center [1450, 172] width 209 height 37
click at [1268, 20] on button "Run" at bounding box center [1273, 26] width 26 height 30
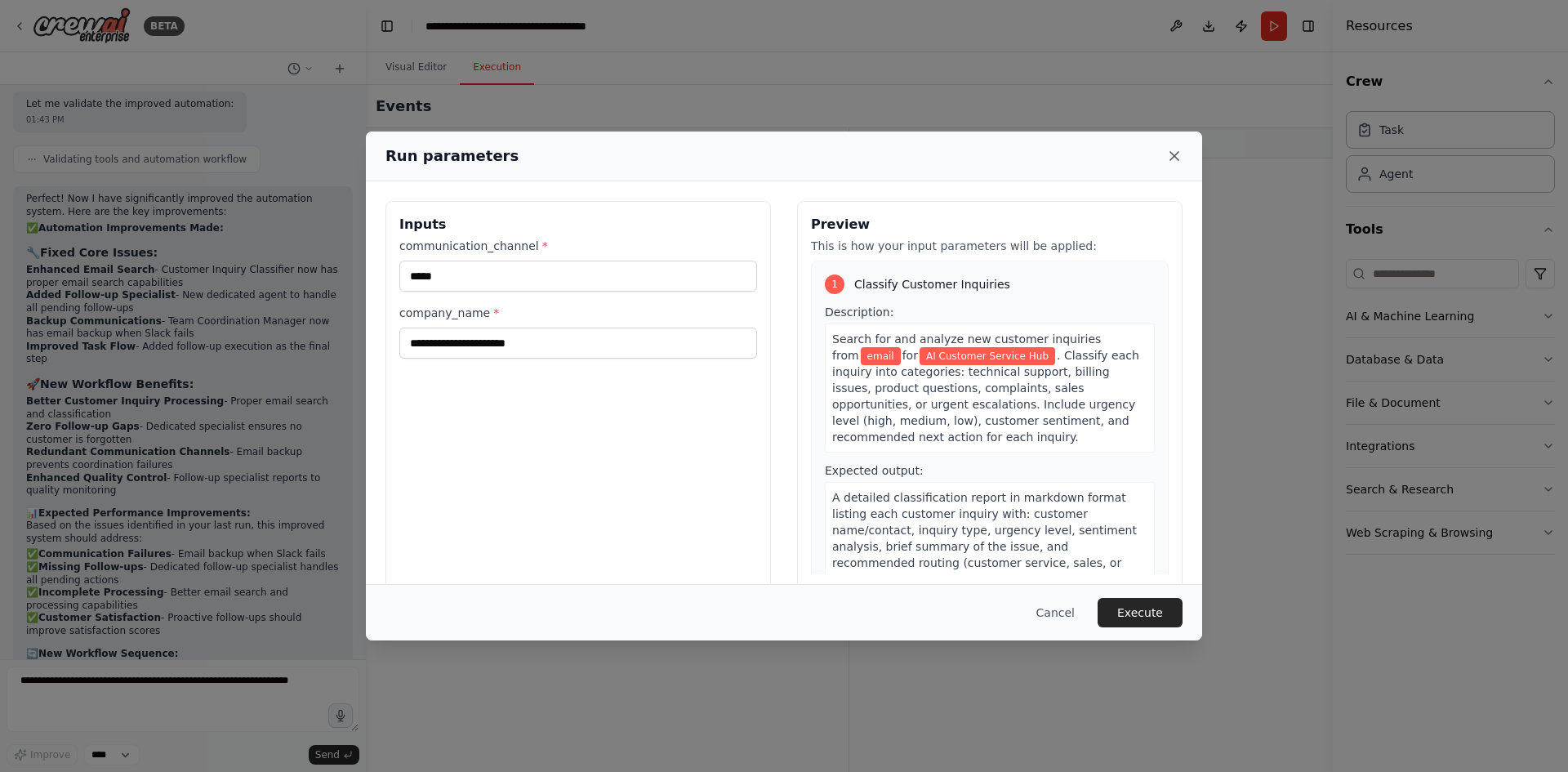
click at [1176, 153] on icon at bounding box center [1174, 156] width 9 height 9
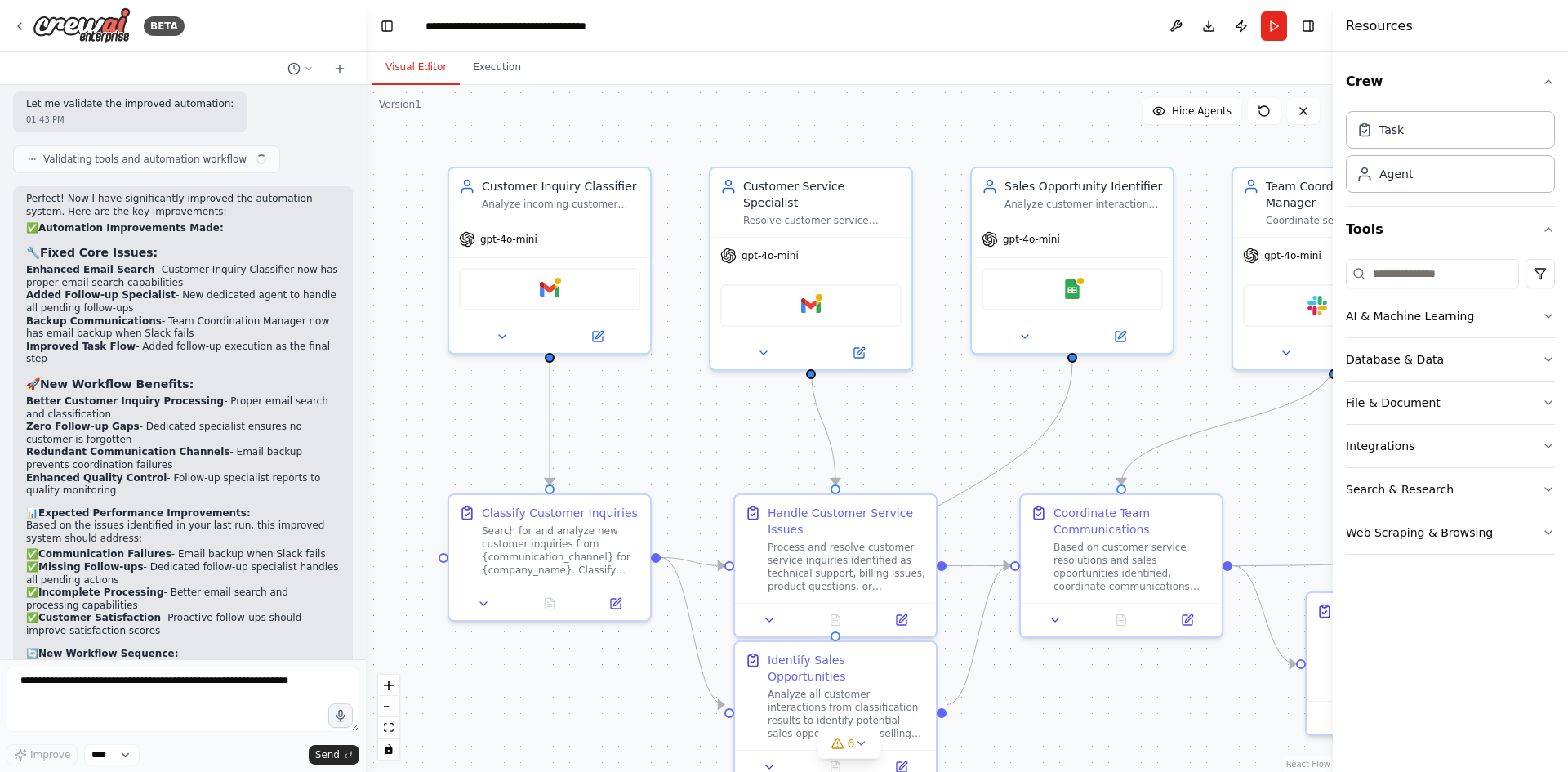
scroll to position [2932, 0]
click at [504, 78] on button "Execution" at bounding box center [497, 68] width 75 height 34
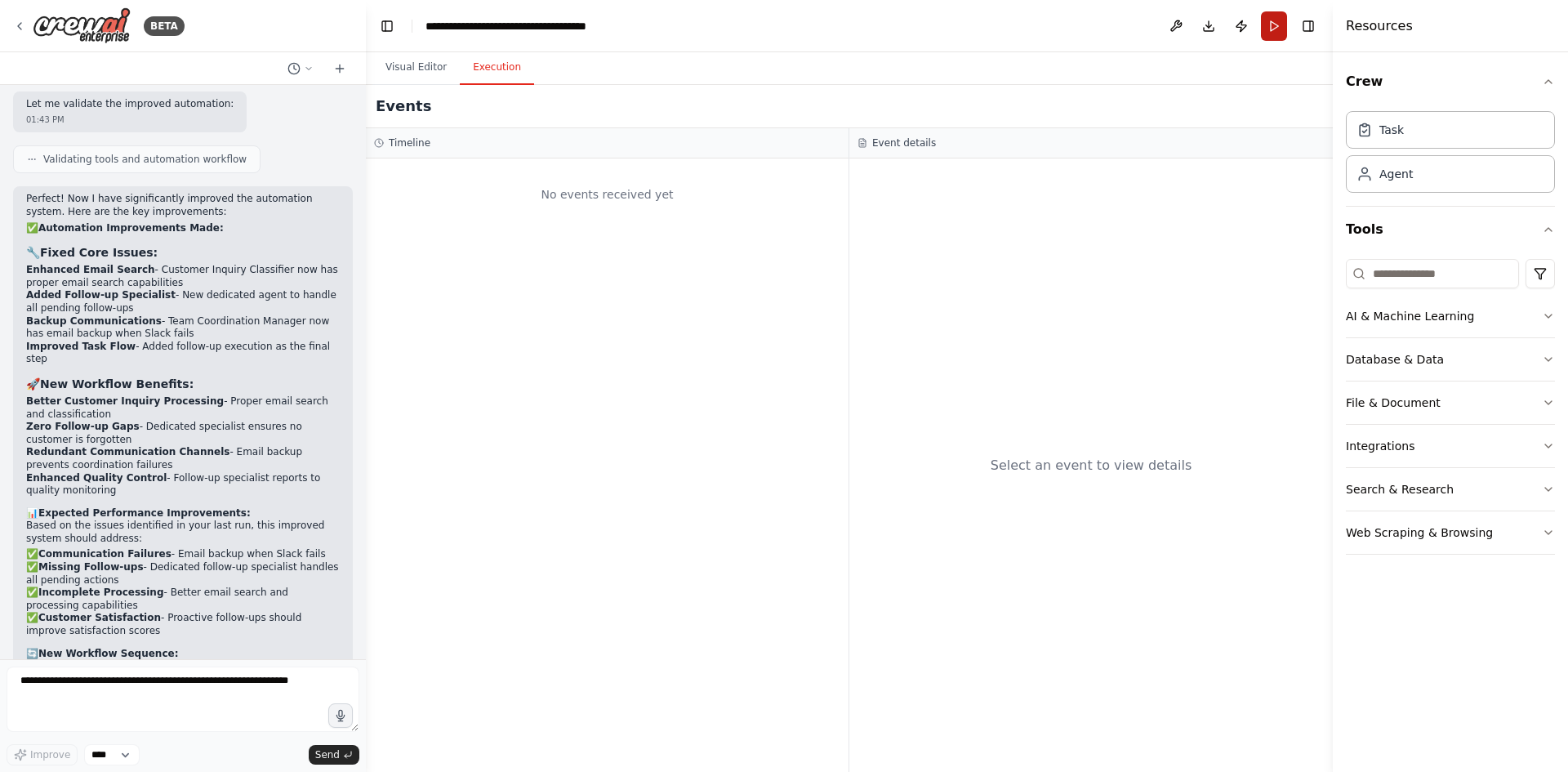
click at [1272, 28] on button "Run" at bounding box center [1273, 26] width 26 height 30
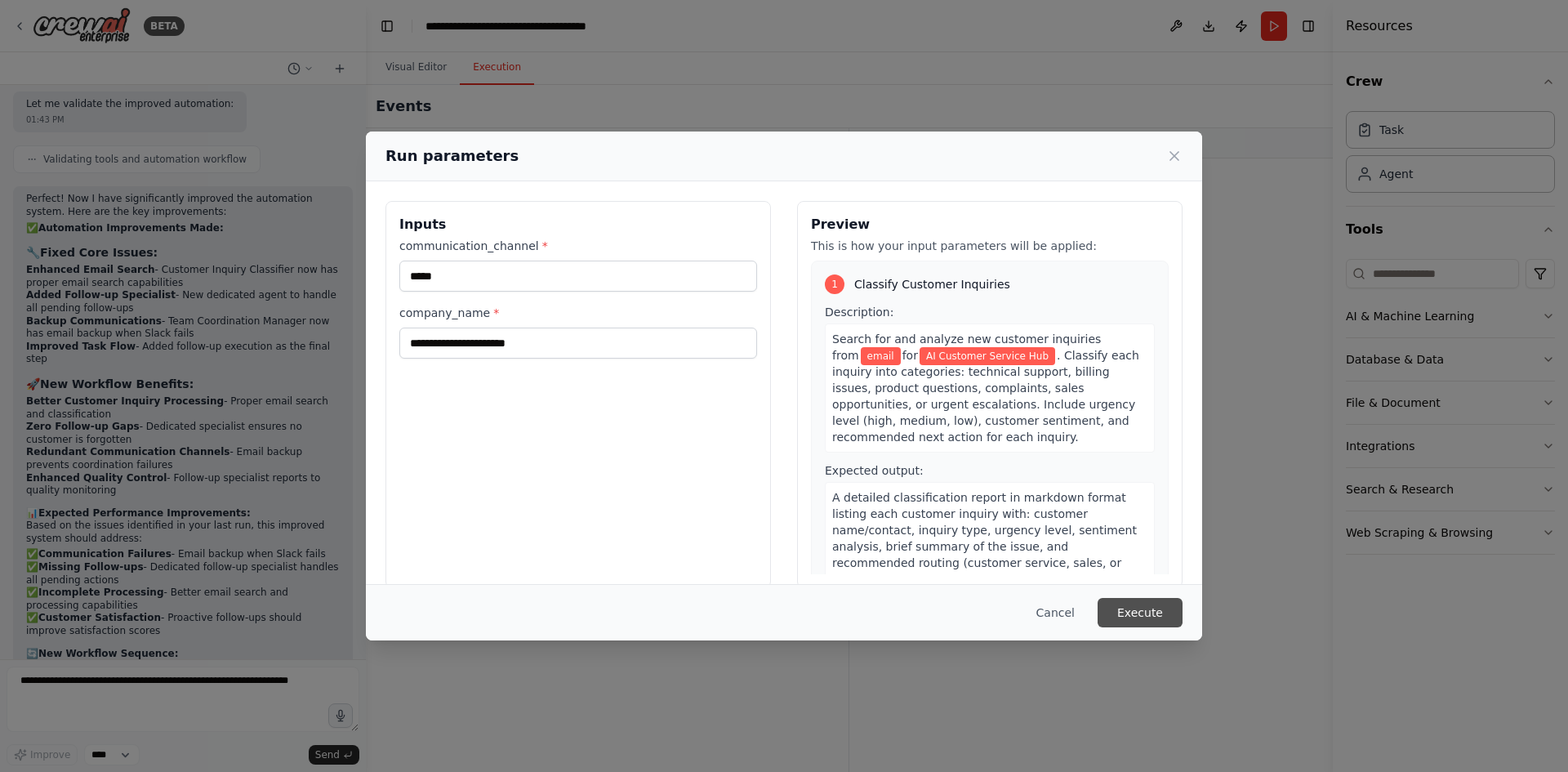
click at [1164, 613] on button "Execute" at bounding box center [1139, 612] width 85 height 30
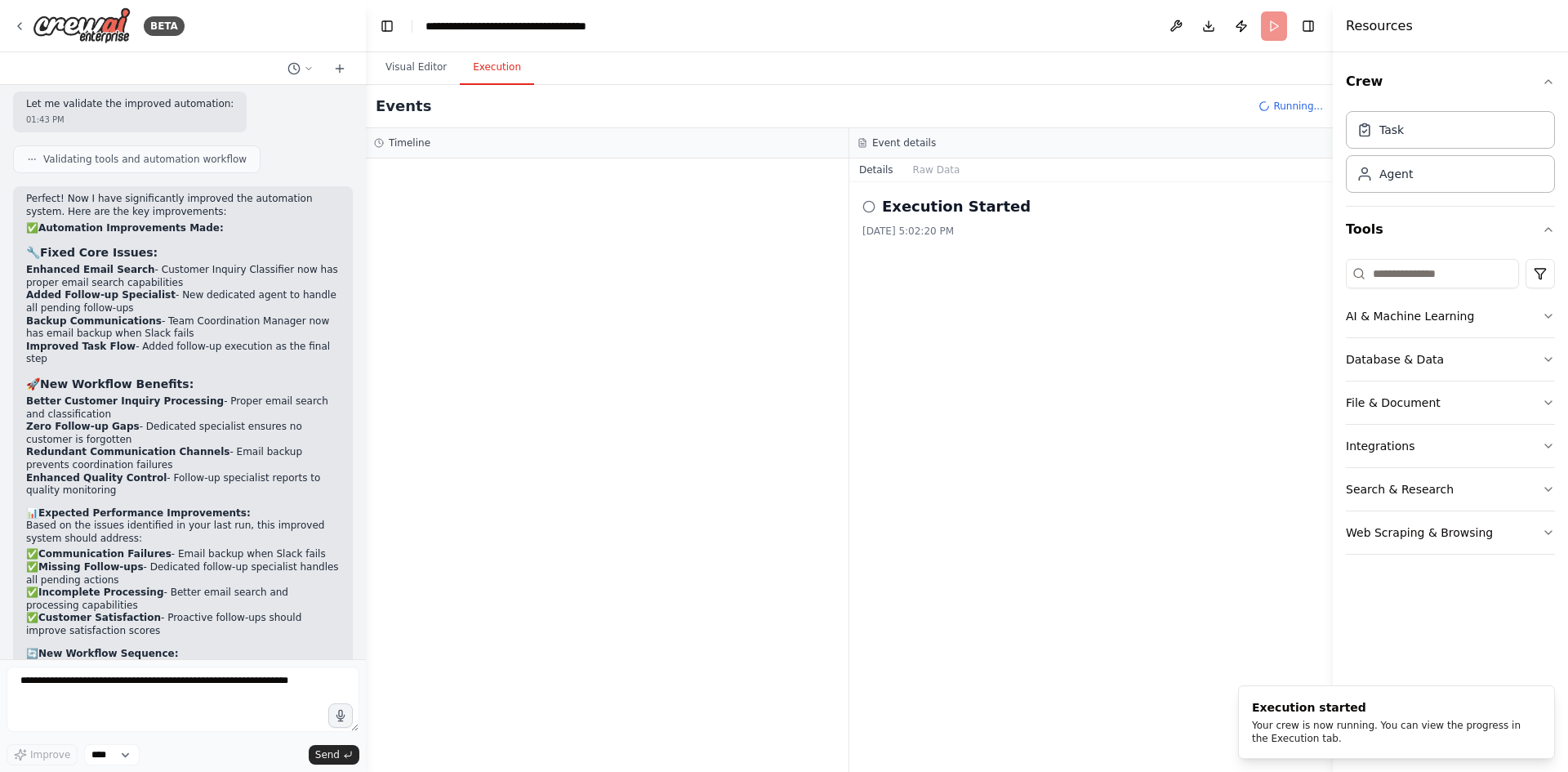
click at [869, 211] on icon at bounding box center [869, 207] width 13 height 13
click at [923, 209] on h2 "Execution Started" at bounding box center [955, 207] width 148 height 23
click at [942, 162] on button "Raw Data" at bounding box center [936, 170] width 67 height 23
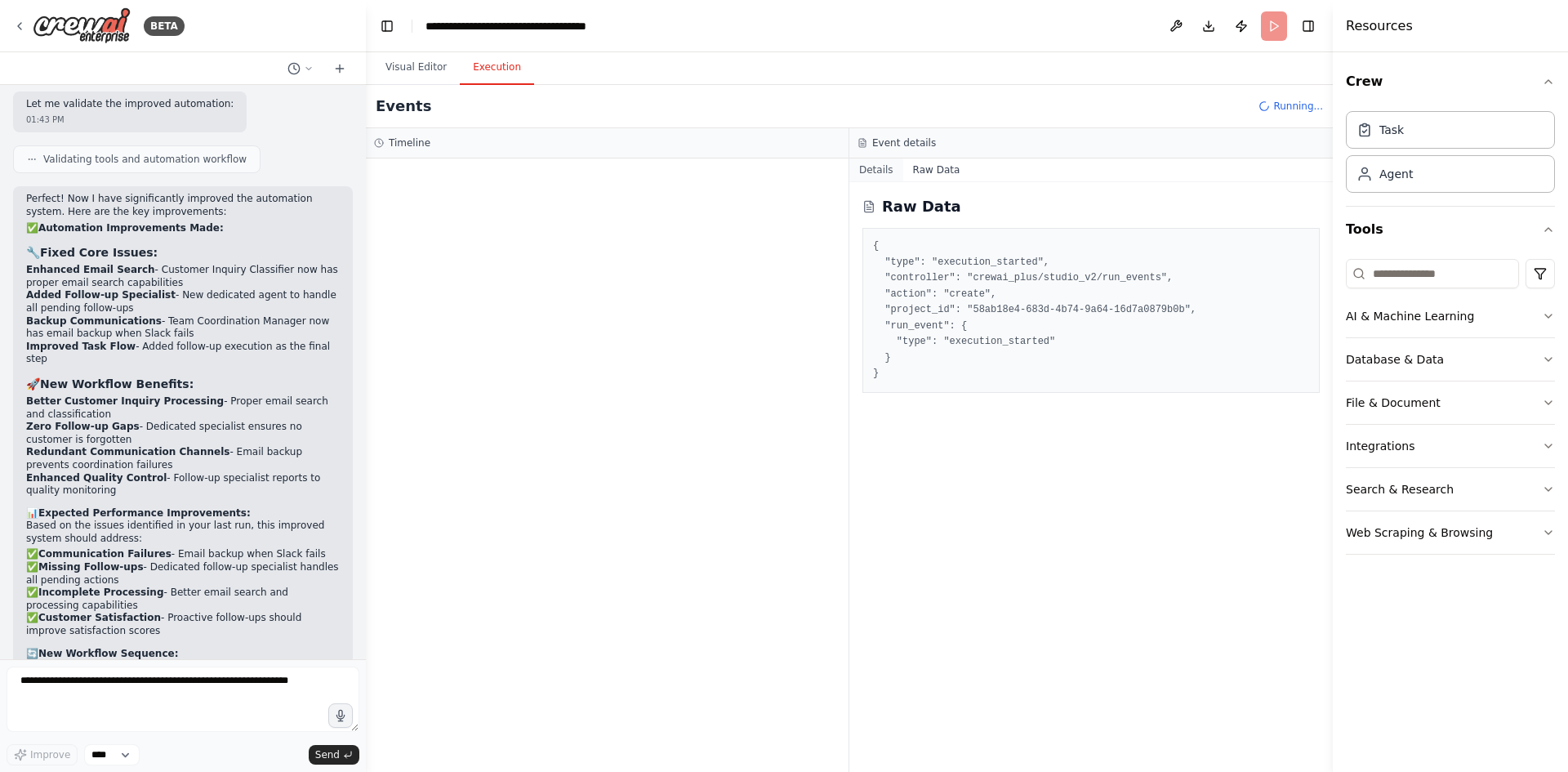
click at [869, 169] on button "Details" at bounding box center [876, 170] width 54 height 23
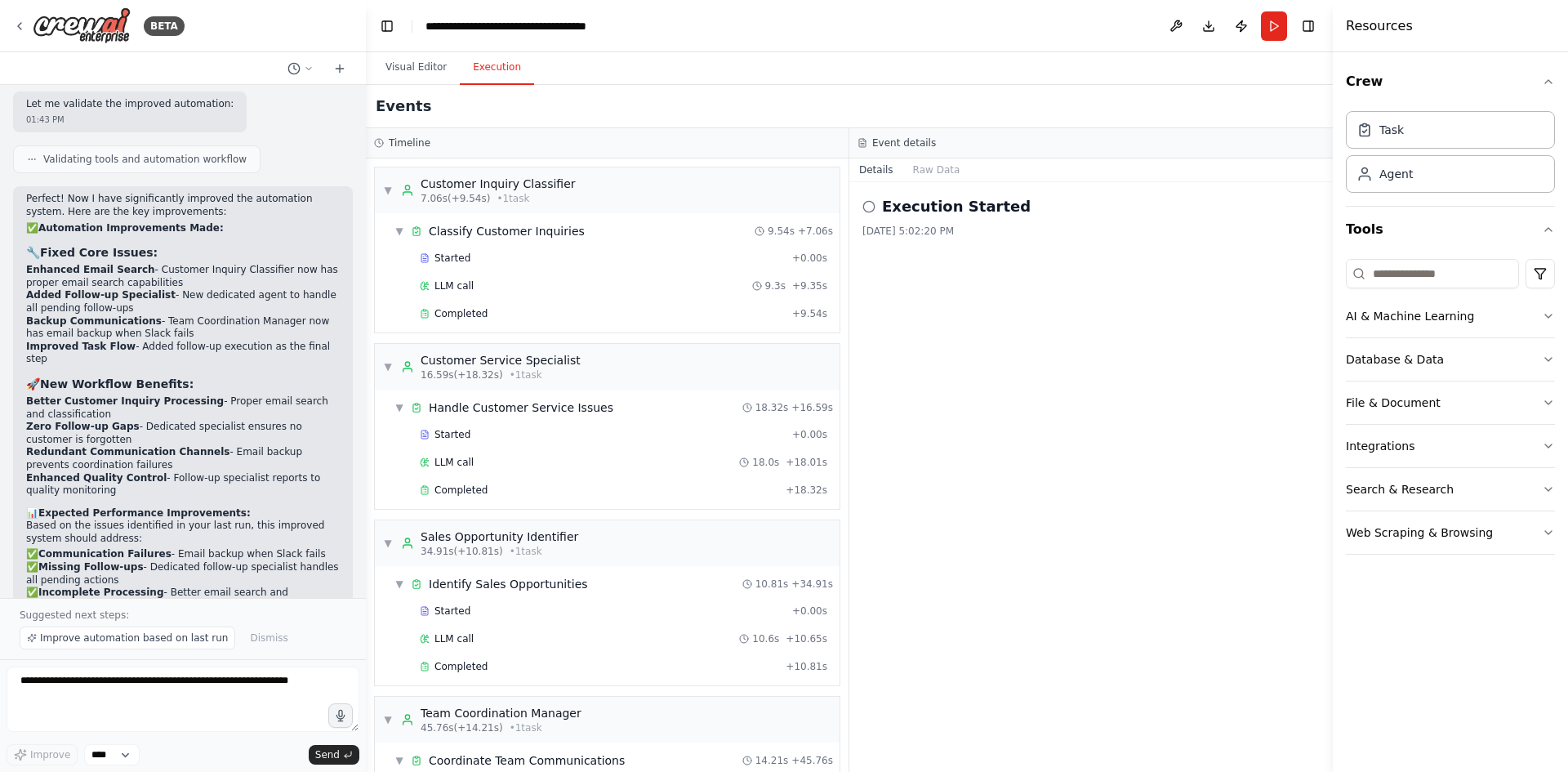
scroll to position [462, 0]
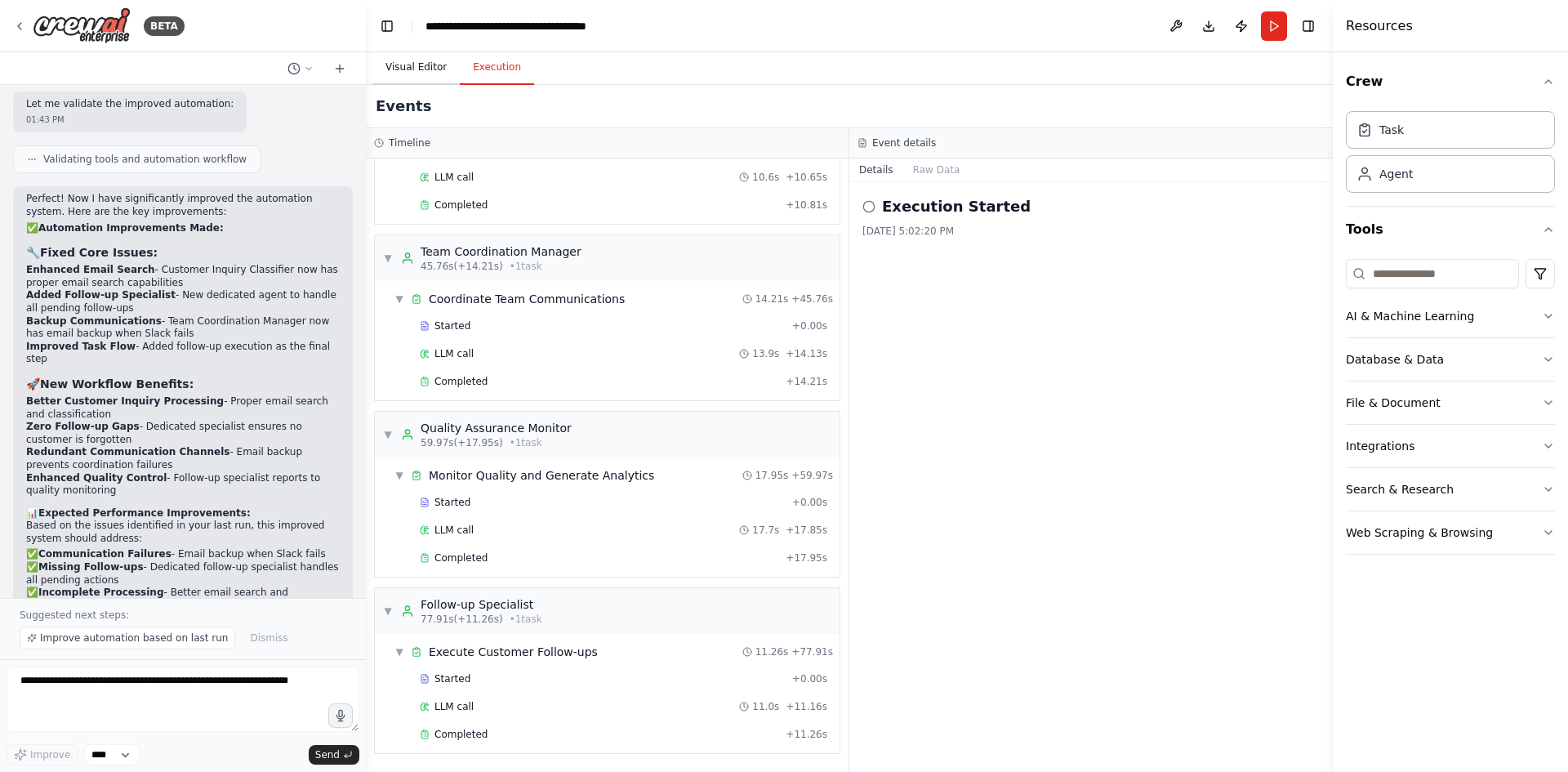
click at [419, 74] on button "Visual Editor" at bounding box center [415, 68] width 87 height 34
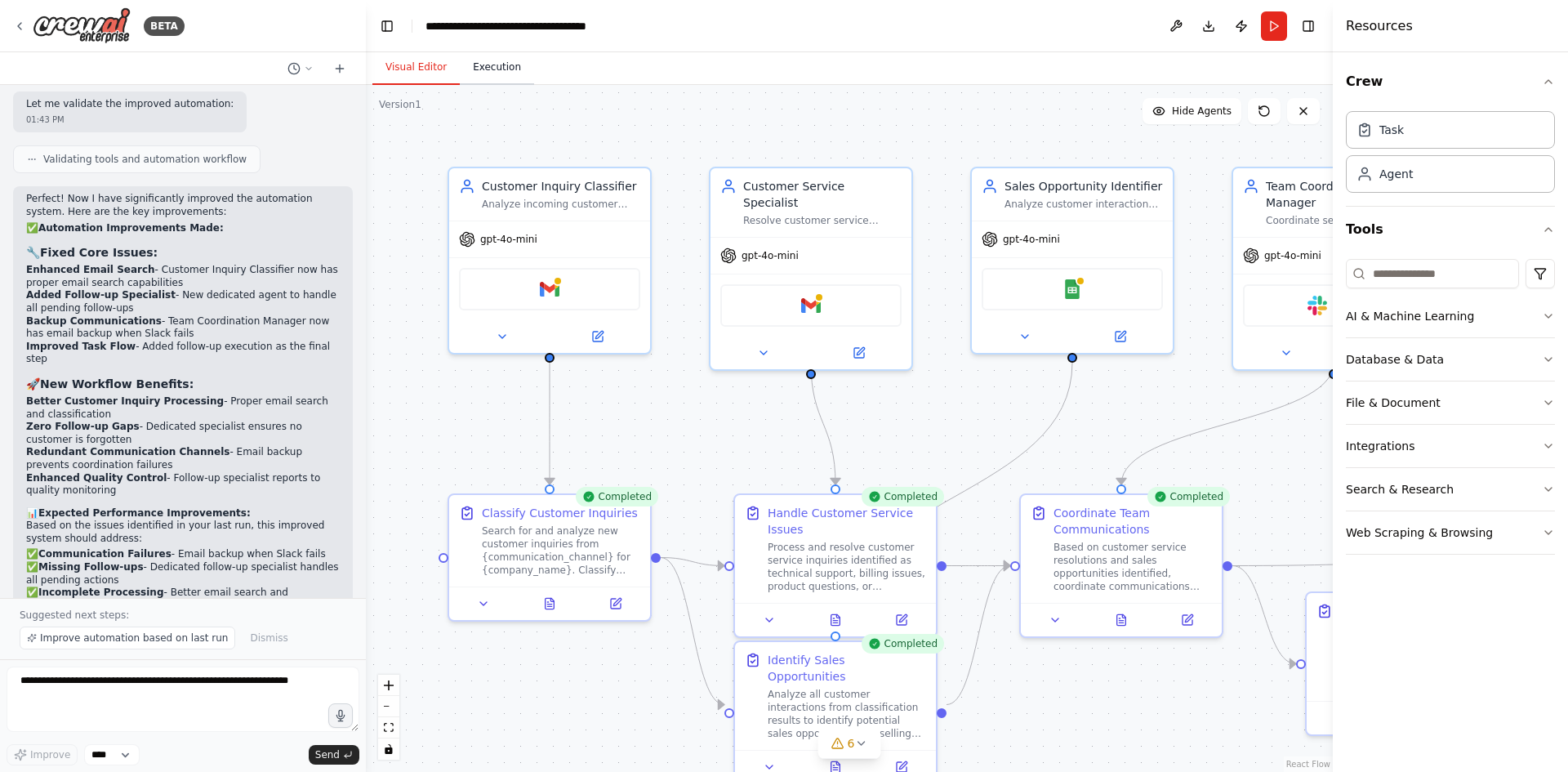
click at [482, 74] on button "Execution" at bounding box center [497, 68] width 75 height 34
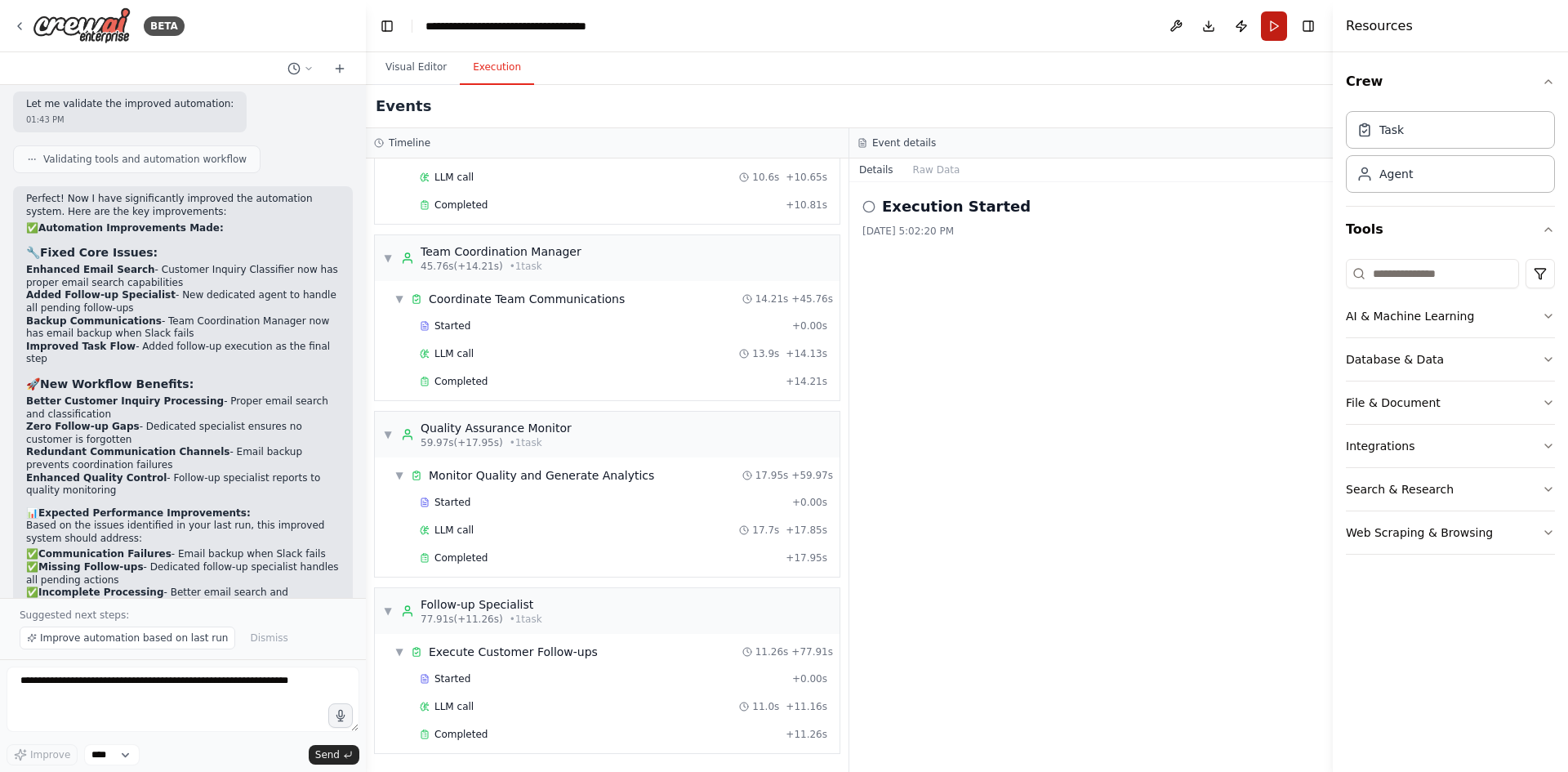
click at [1280, 26] on button "Run" at bounding box center [1273, 26] width 26 height 30
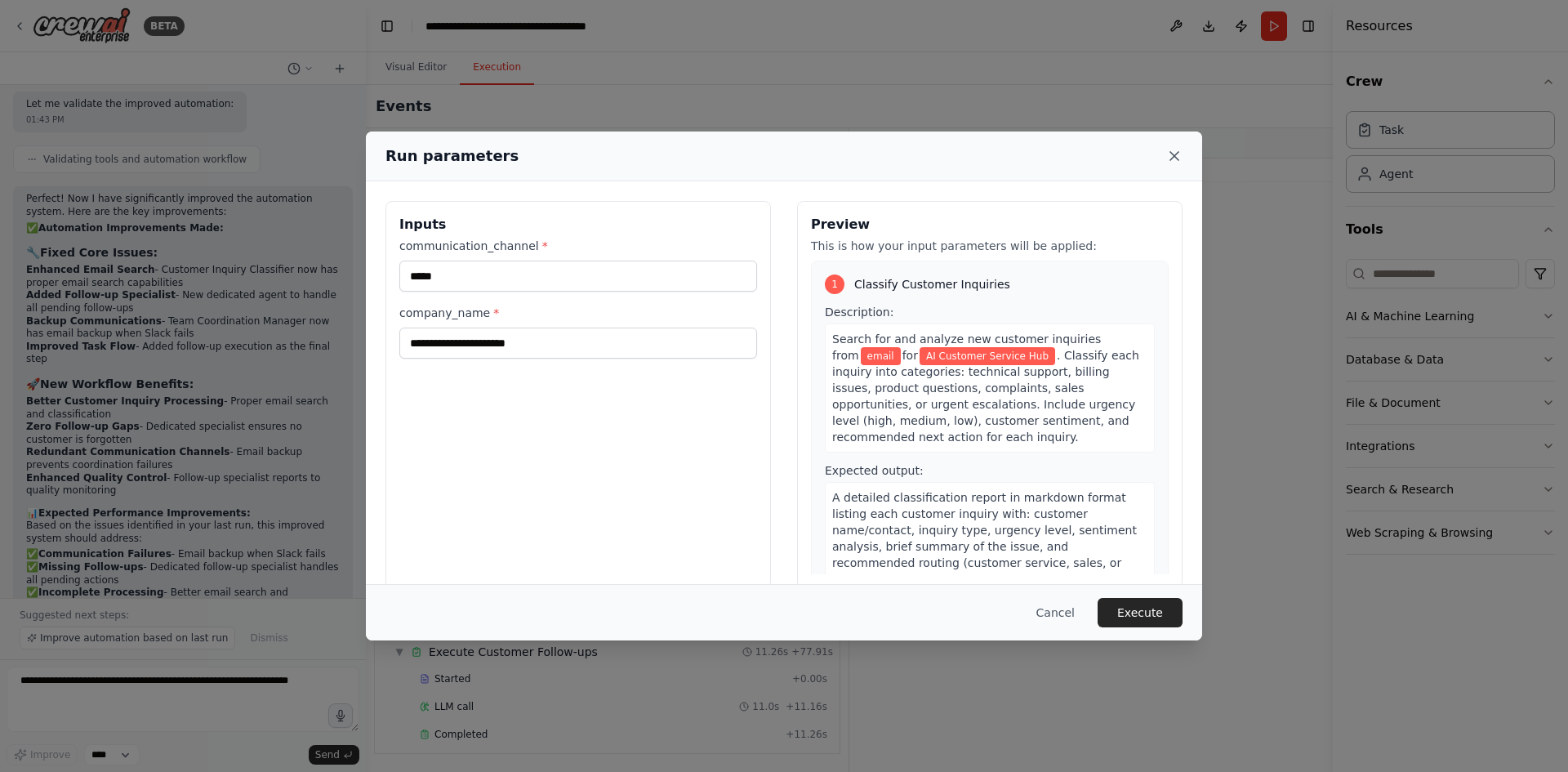
click at [1172, 162] on icon at bounding box center [1174, 155] width 16 height 16
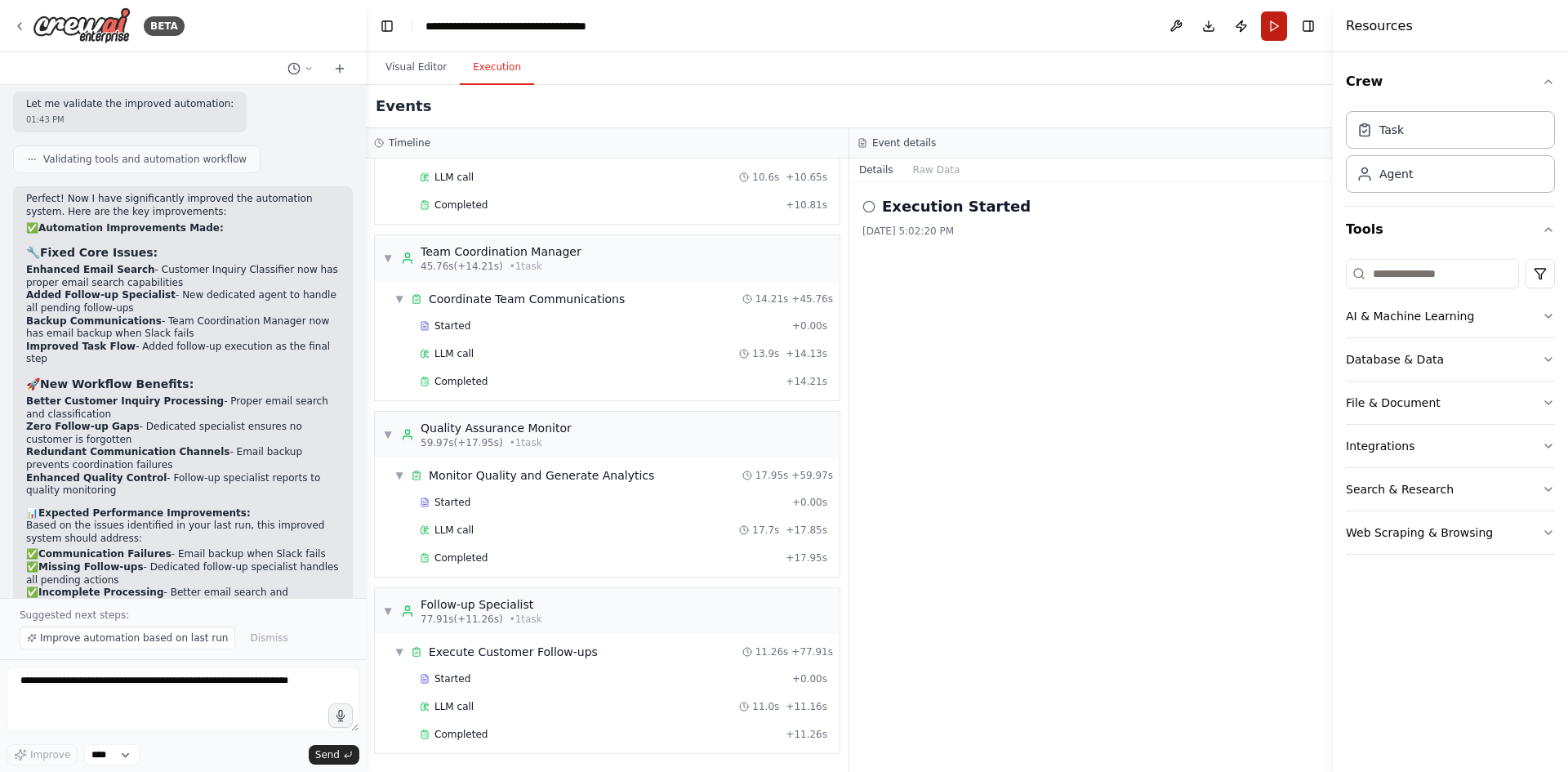
click at [1281, 33] on button "Run" at bounding box center [1273, 26] width 26 height 30
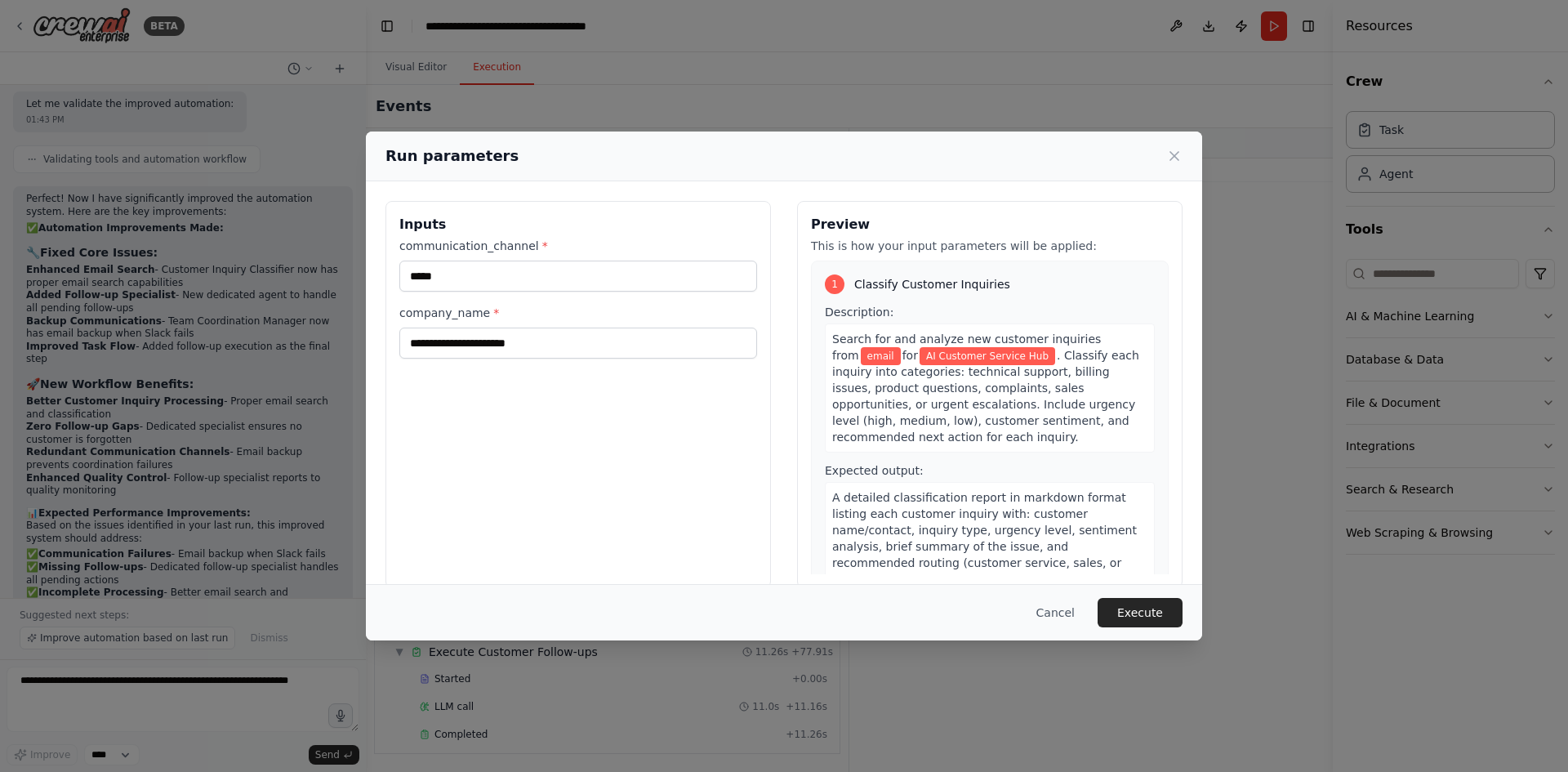
click at [1136, 612] on button "Execute" at bounding box center [1139, 612] width 85 height 30
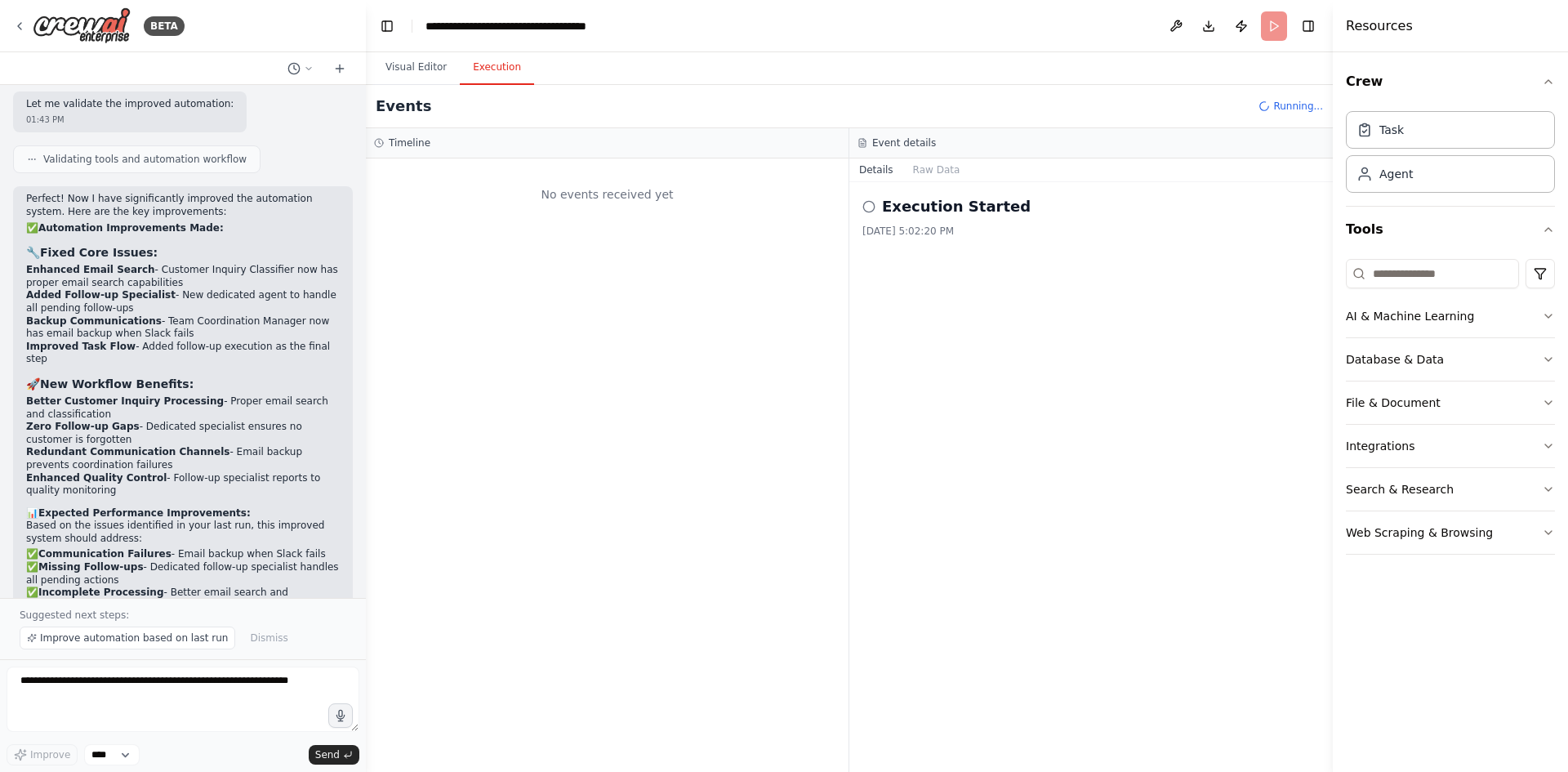
scroll to position [0, 0]
click at [135, 645] on span "Improve automation based on last run" at bounding box center [134, 638] width 188 height 13
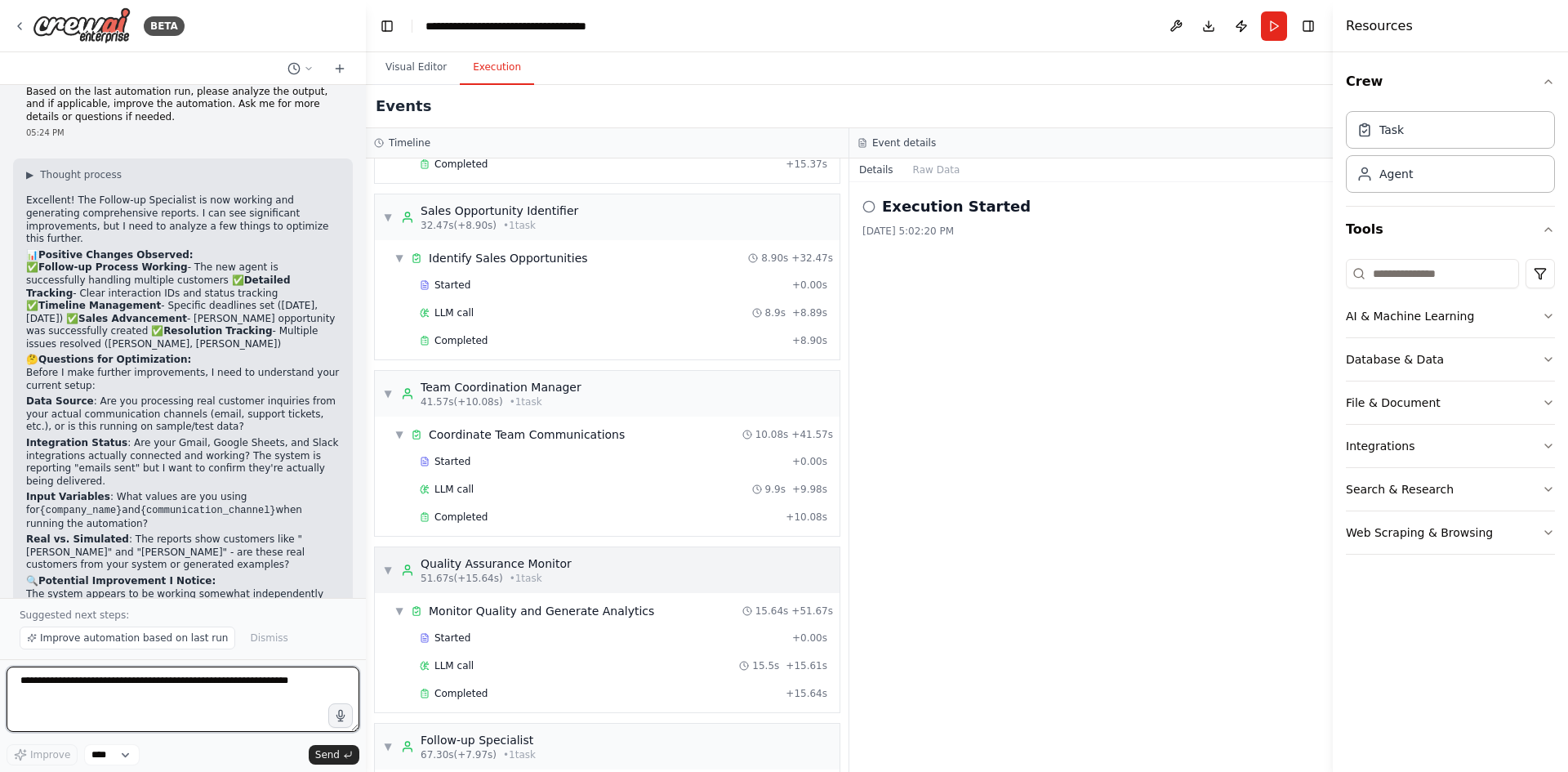
scroll to position [462, 0]
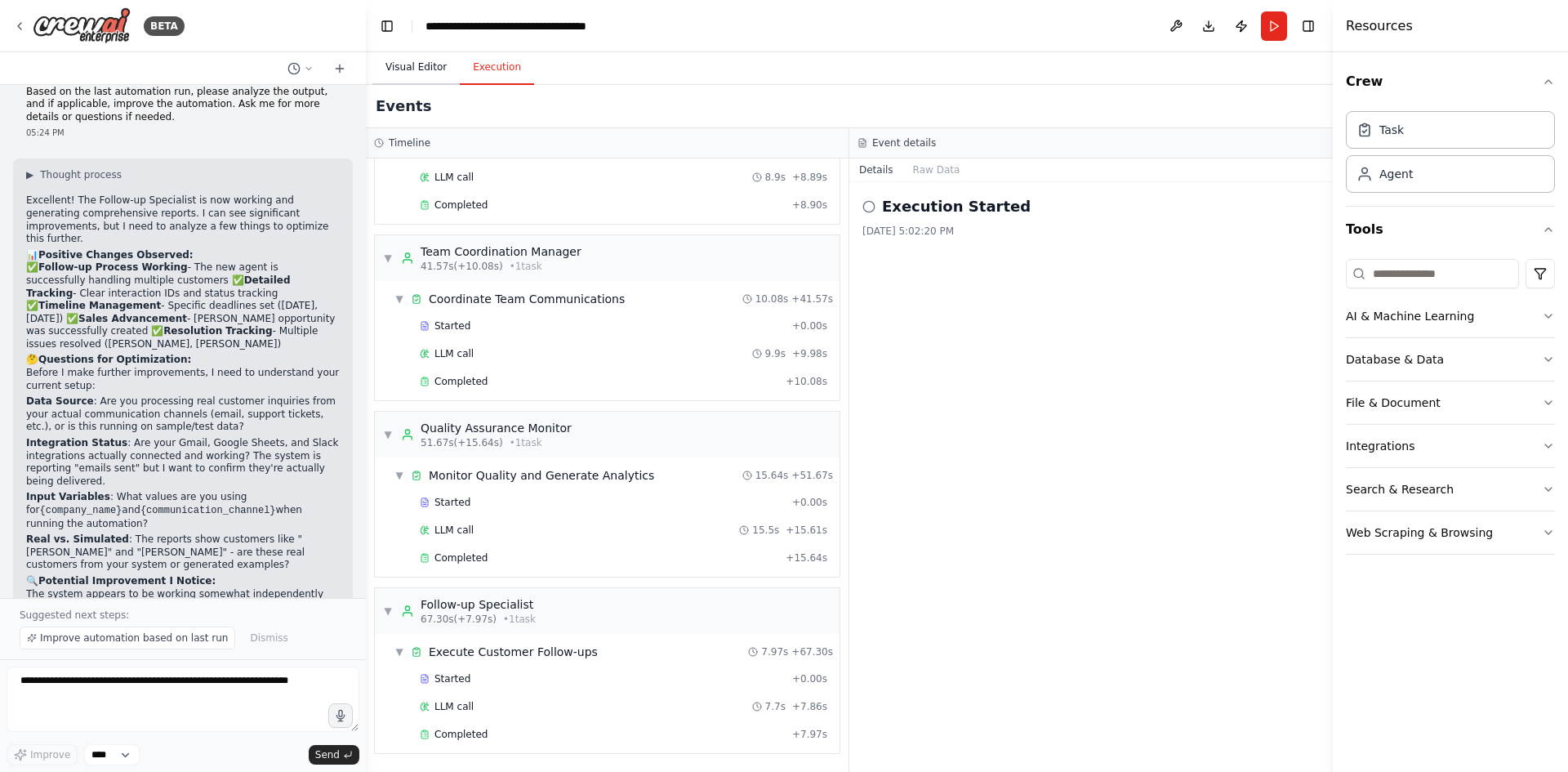
click at [407, 75] on button "Visual Editor" at bounding box center [415, 68] width 87 height 34
click at [492, 68] on button "Execution" at bounding box center [497, 68] width 75 height 34
click at [458, 612] on div "Follow-up Specialist" at bounding box center [478, 604] width 115 height 16
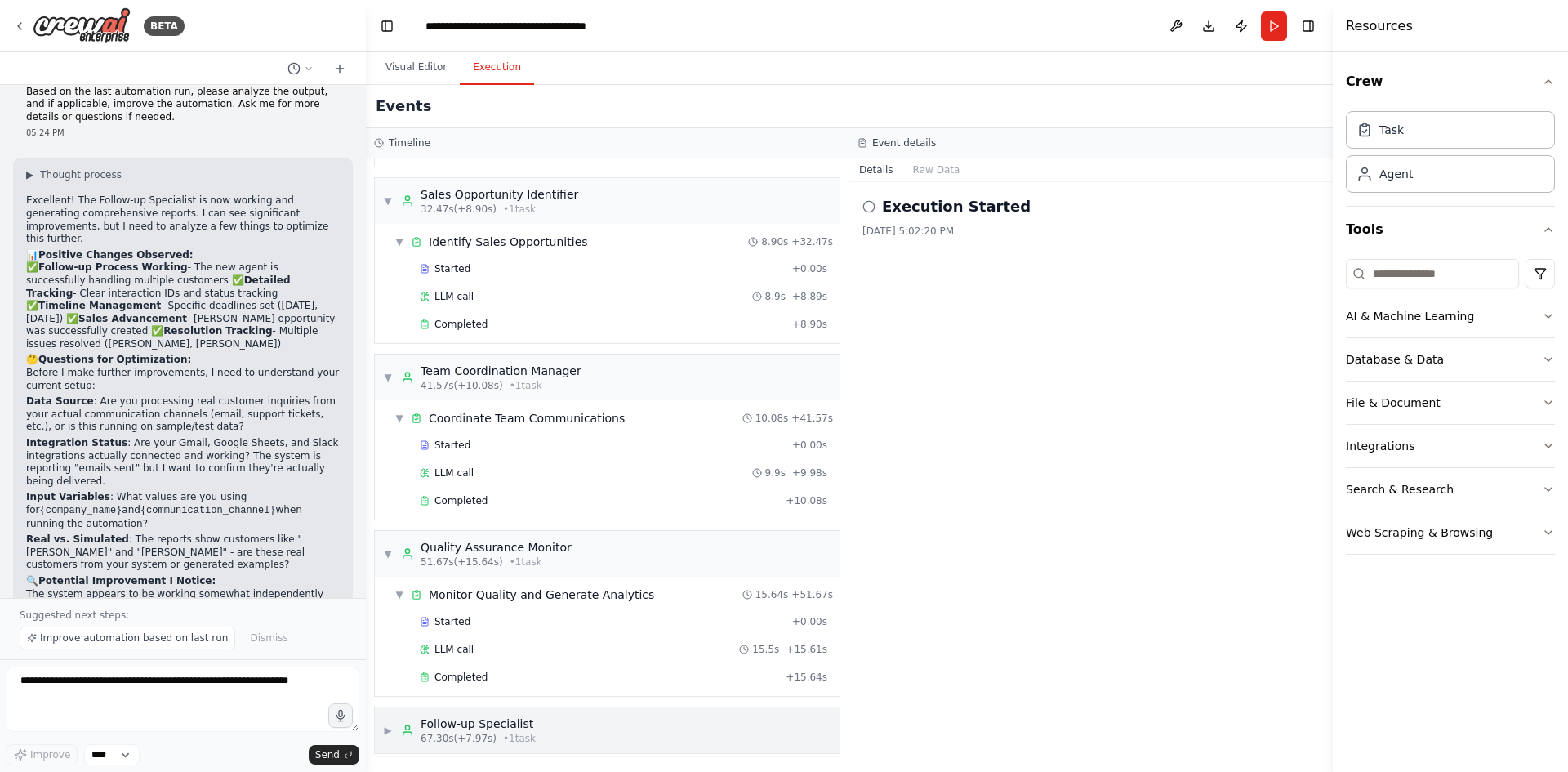
click at [513, 724] on div "Follow-up Specialist" at bounding box center [478, 723] width 115 height 16
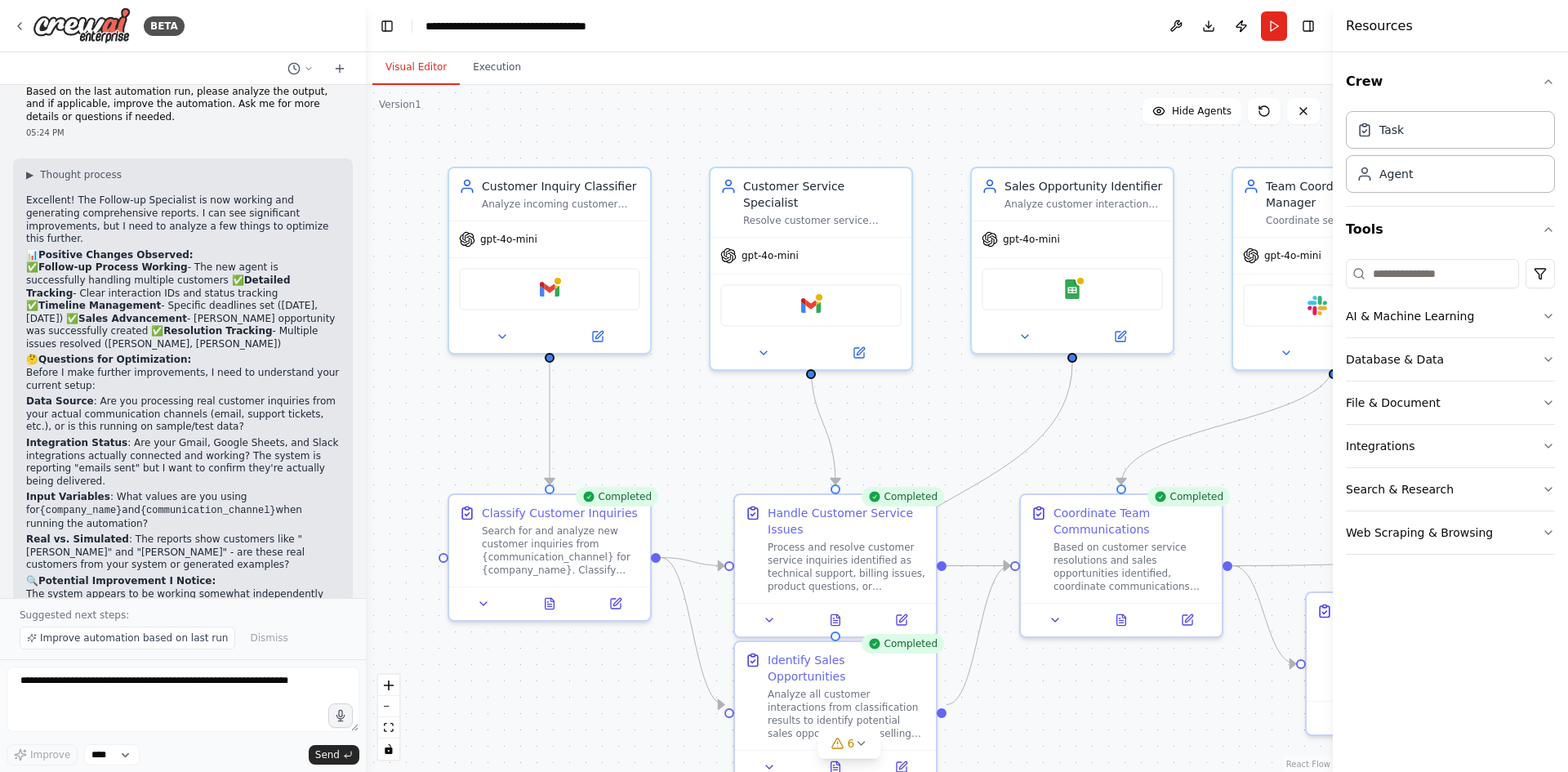
click at [404, 67] on button "Visual Editor" at bounding box center [415, 68] width 87 height 34
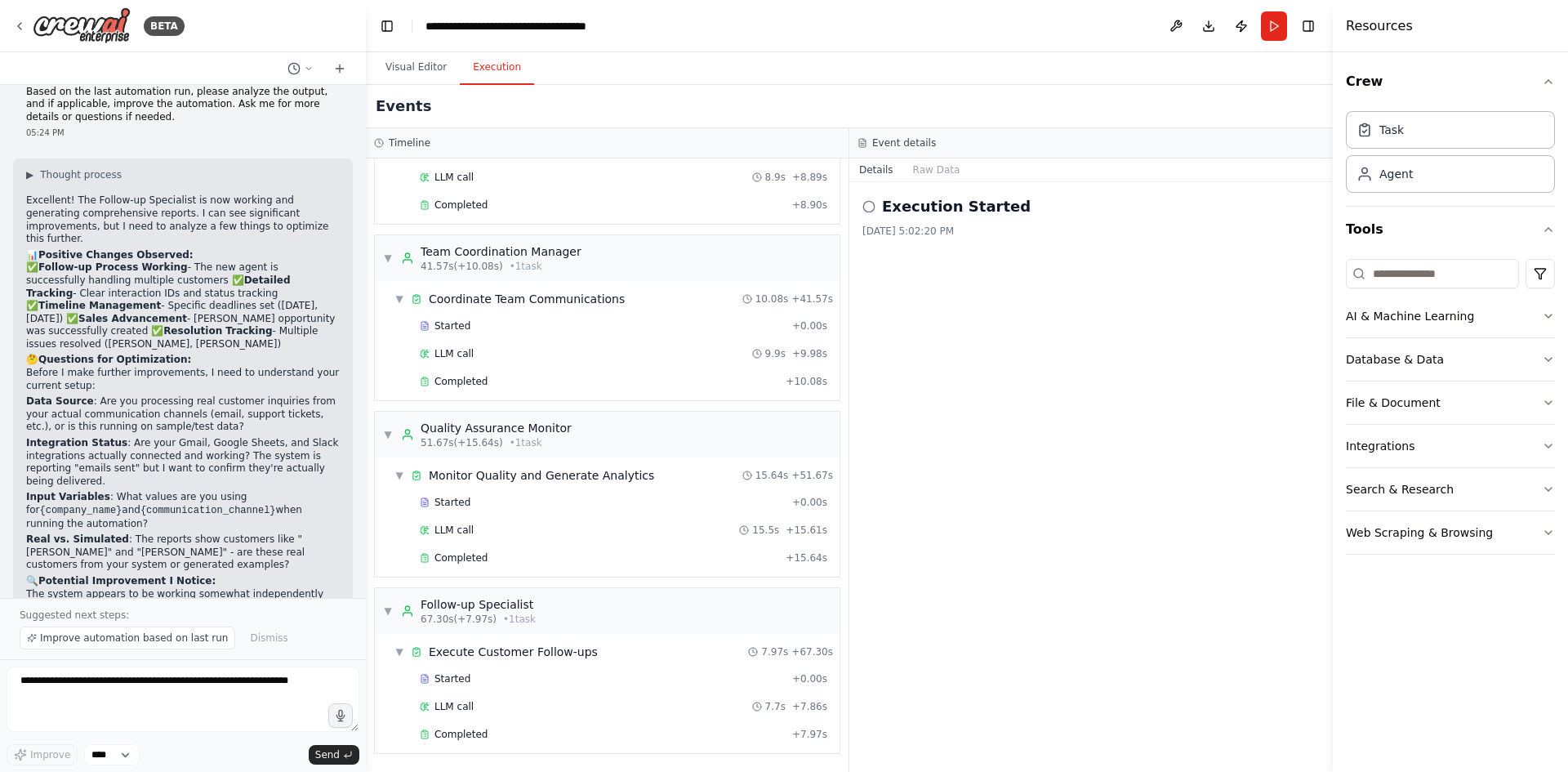
click at [481, 67] on button "Execution" at bounding box center [497, 68] width 75 height 34
drag, startPoint x: 480, startPoint y: 655, endPoint x: 421, endPoint y: 657, distance: 59.0
click at [421, 657] on icon at bounding box center [416, 652] width 11 height 11
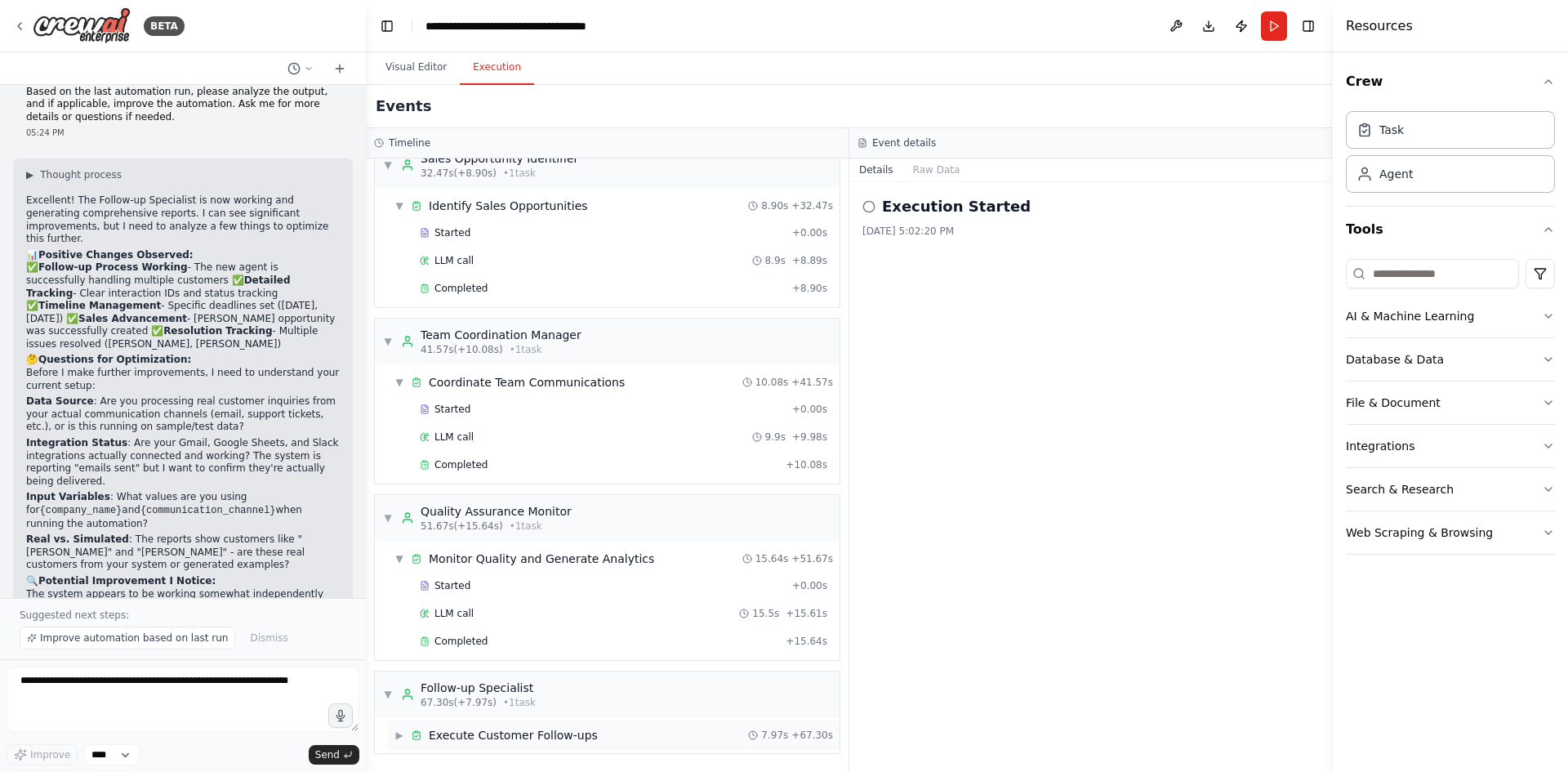
click at [441, 739] on div "Execute Customer Follow-ups" at bounding box center [513, 735] width 169 height 16
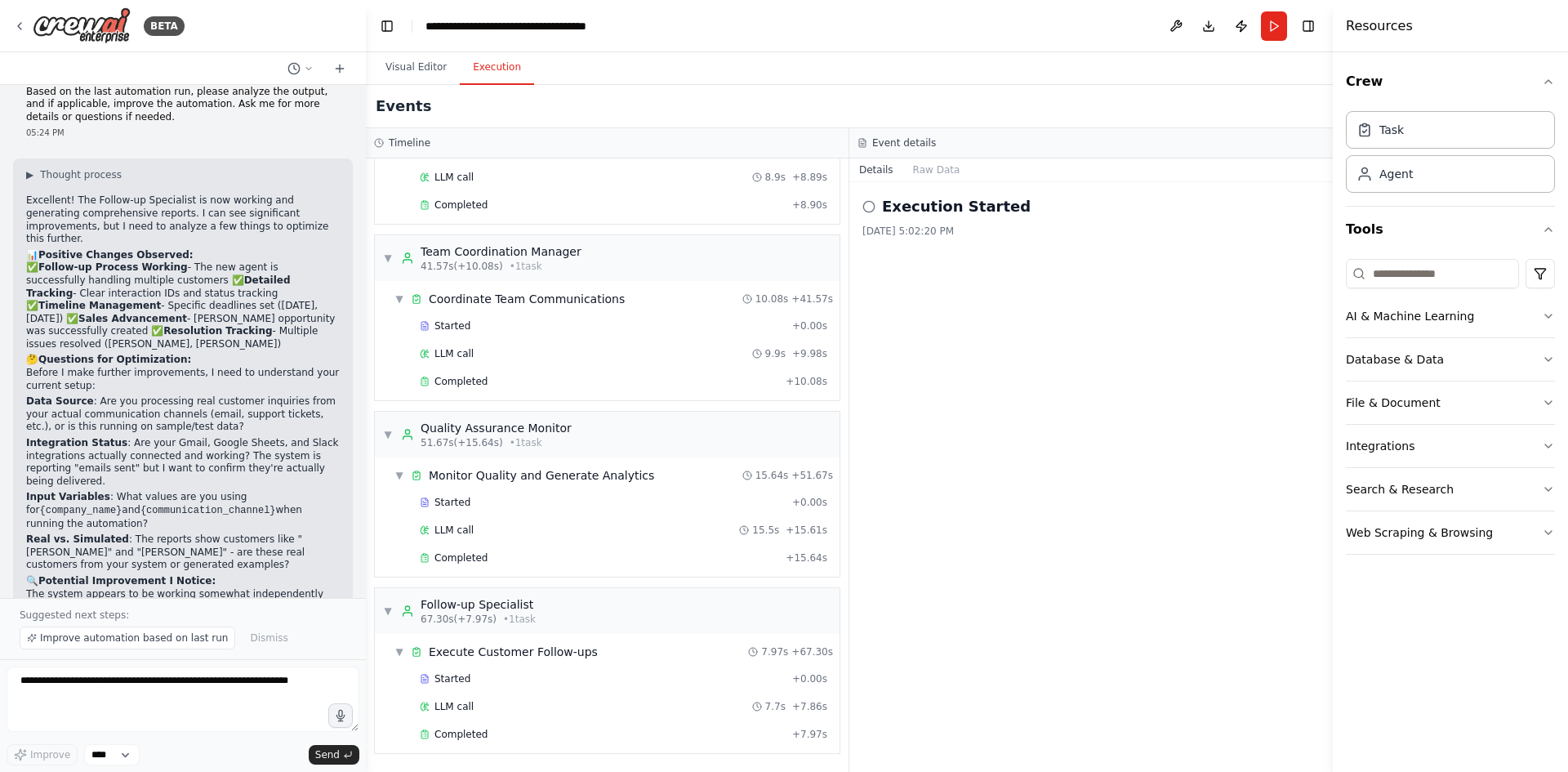
click at [869, 206] on icon at bounding box center [869, 207] width 13 height 13
click at [942, 207] on h2 "Execution Started" at bounding box center [955, 207] width 148 height 23
click at [925, 151] on div "Event details" at bounding box center [1090, 144] width 483 height 31
click at [928, 170] on button "Raw Data" at bounding box center [936, 170] width 67 height 23
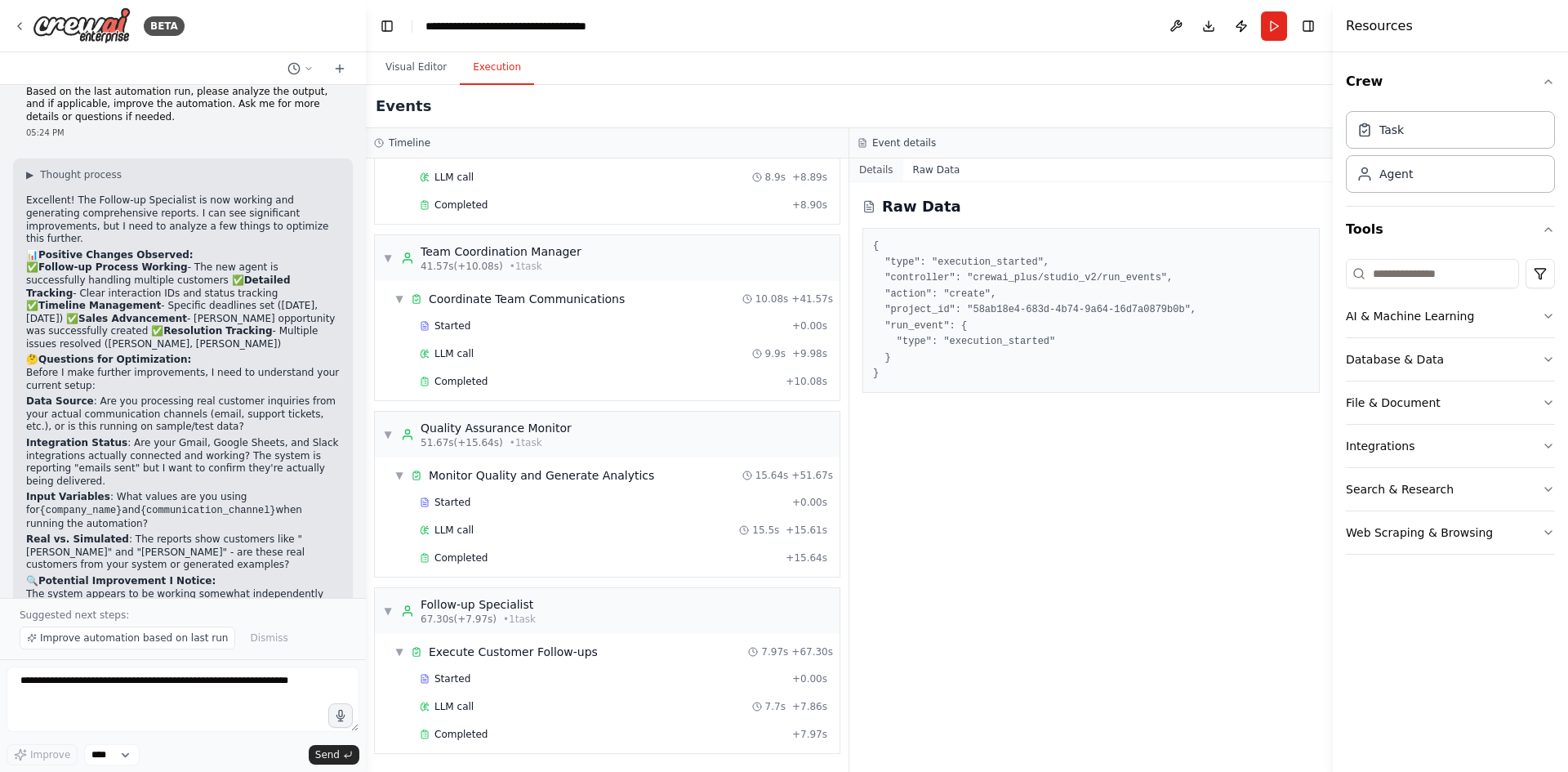
click at [883, 172] on button "Details" at bounding box center [876, 170] width 54 height 23
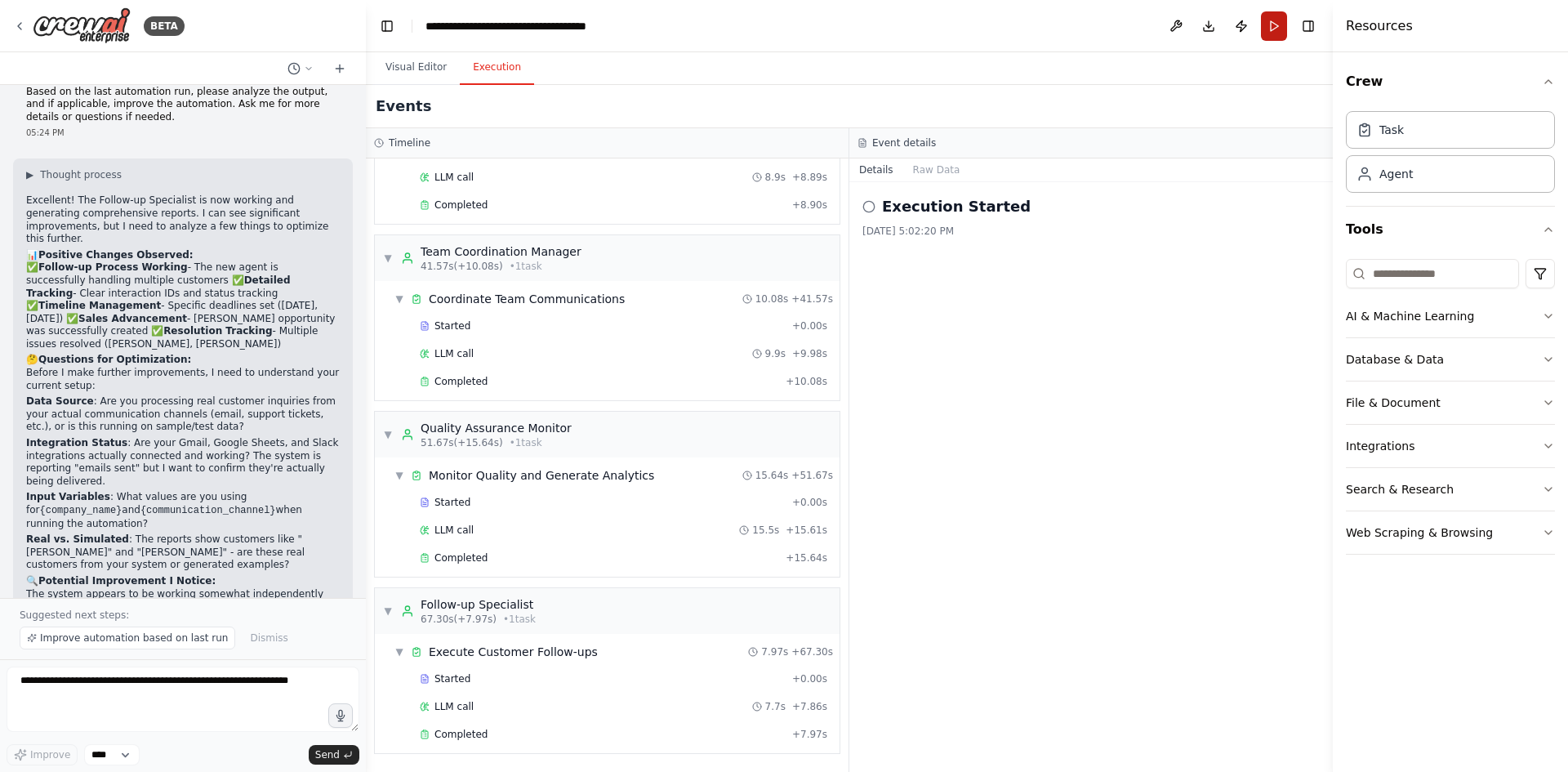
click at [1283, 38] on button "Run" at bounding box center [1273, 26] width 26 height 30
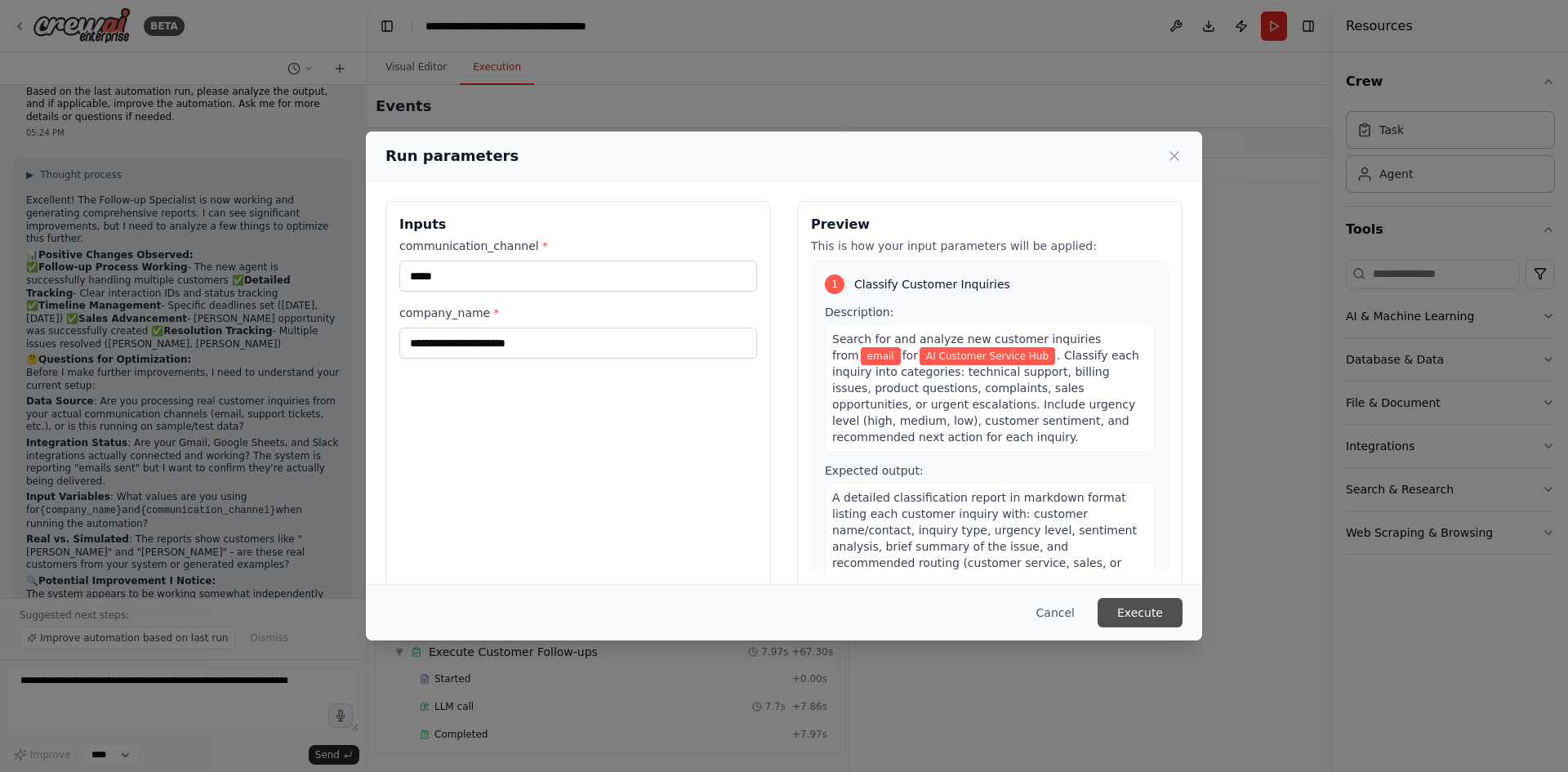
click at [1147, 608] on button "Execute" at bounding box center [1139, 612] width 85 height 30
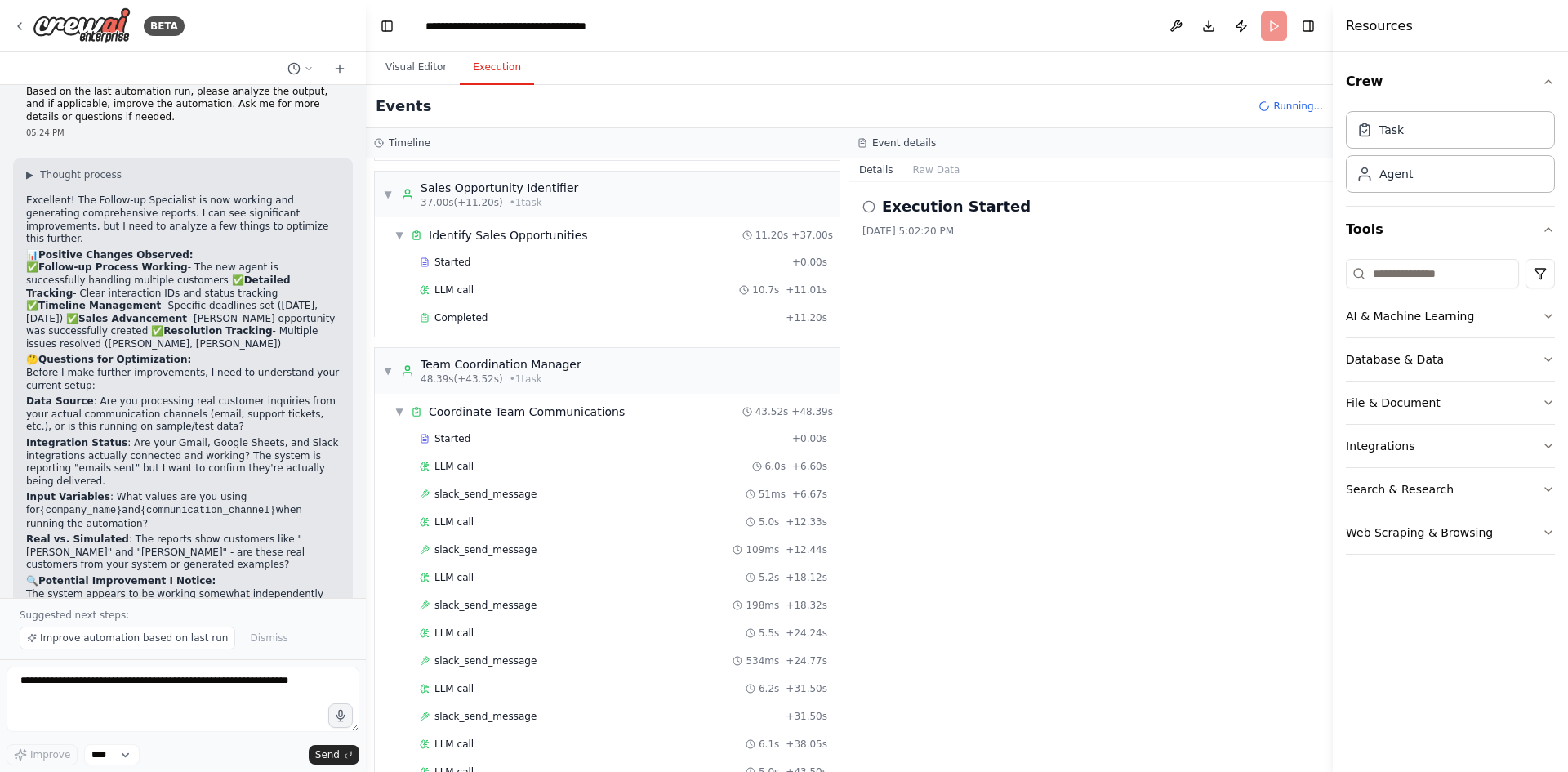
scroll to position [563, 0]
